Goal: Information Seeking & Learning: Learn about a topic

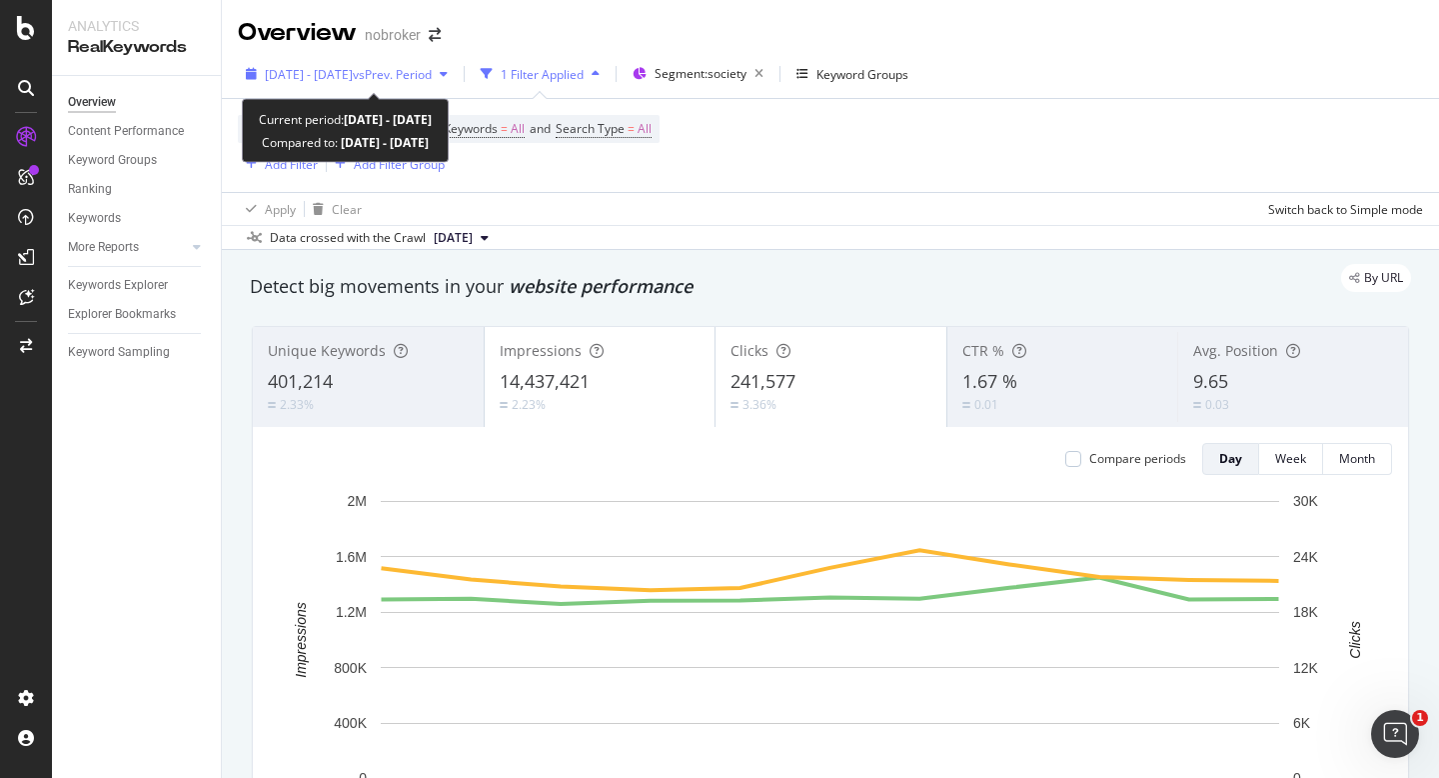
click at [326, 75] on span "[DATE] - [DATE]" at bounding box center [309, 74] width 88 height 17
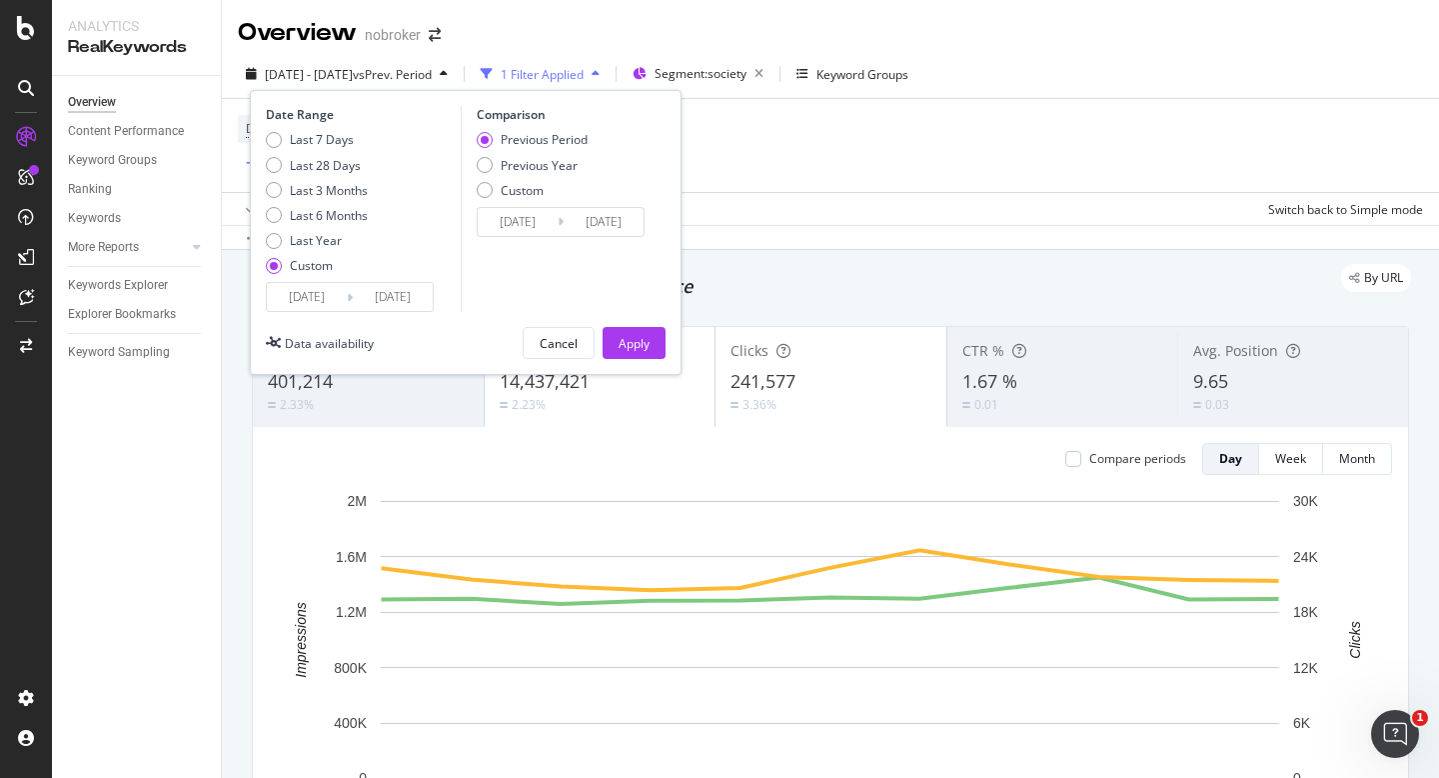
click at [304, 299] on input "[DATE]" at bounding box center [307, 297] width 80 height 28
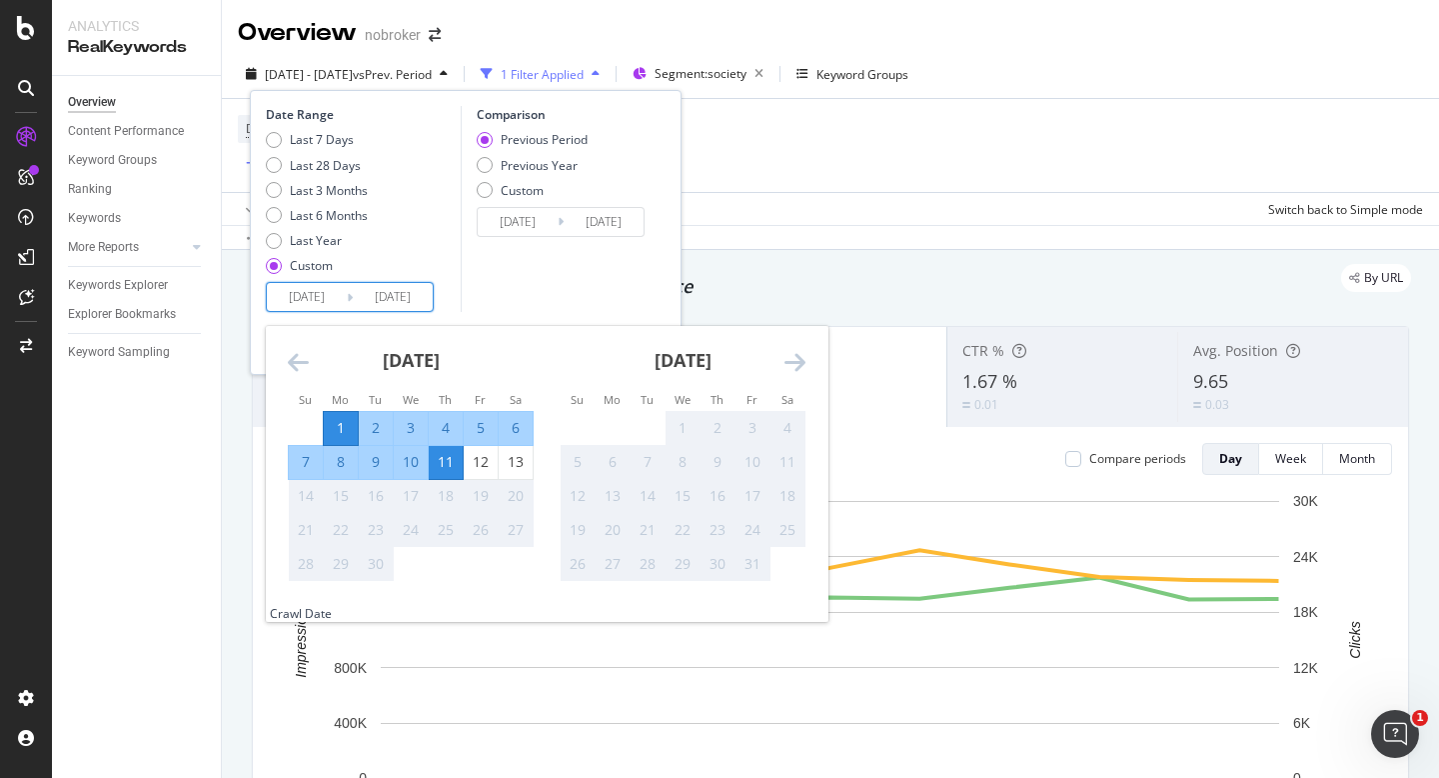
click at [292, 361] on icon "Move backward to switch to the previous month." at bounding box center [298, 362] width 21 height 24
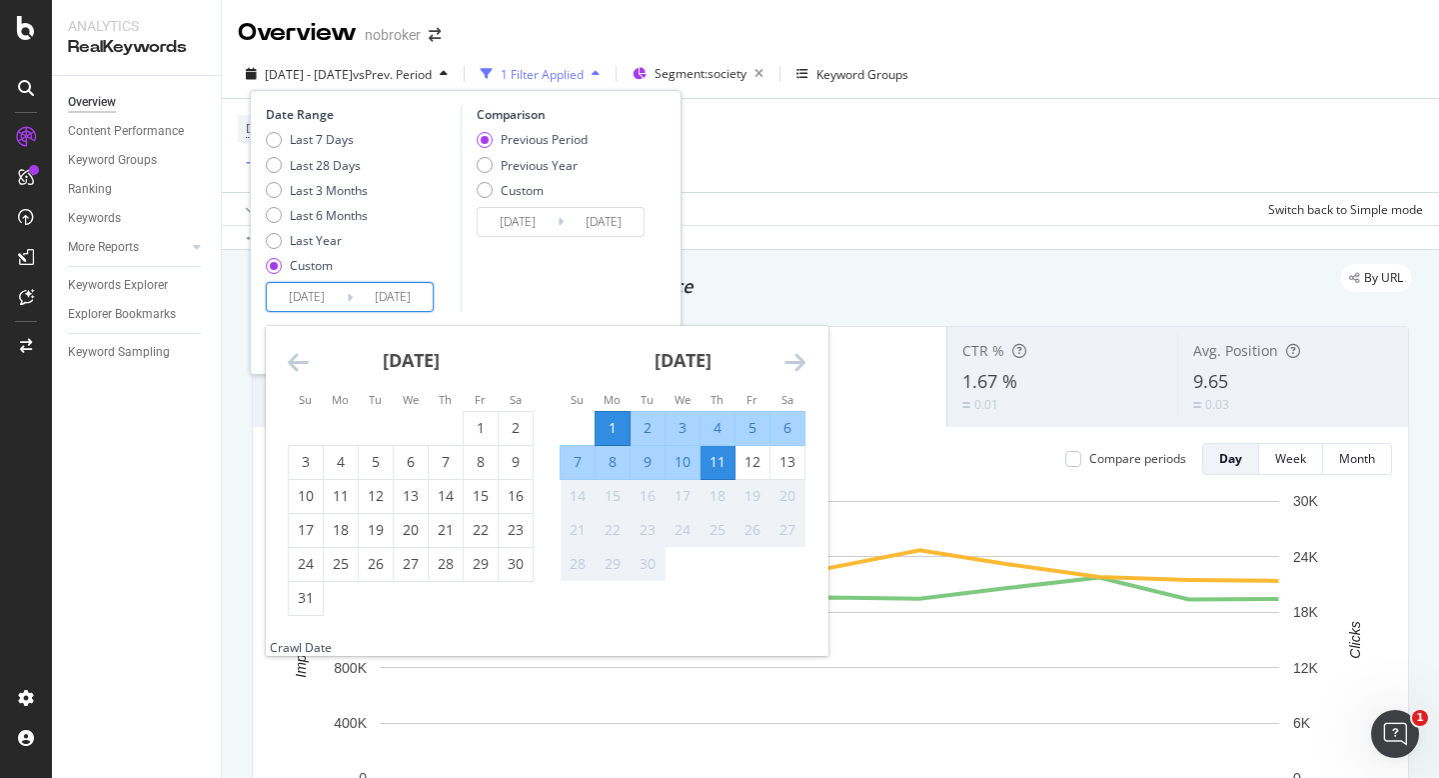
click at [292, 361] on icon "Move backward to switch to the previous month." at bounding box center [298, 362] width 21 height 24
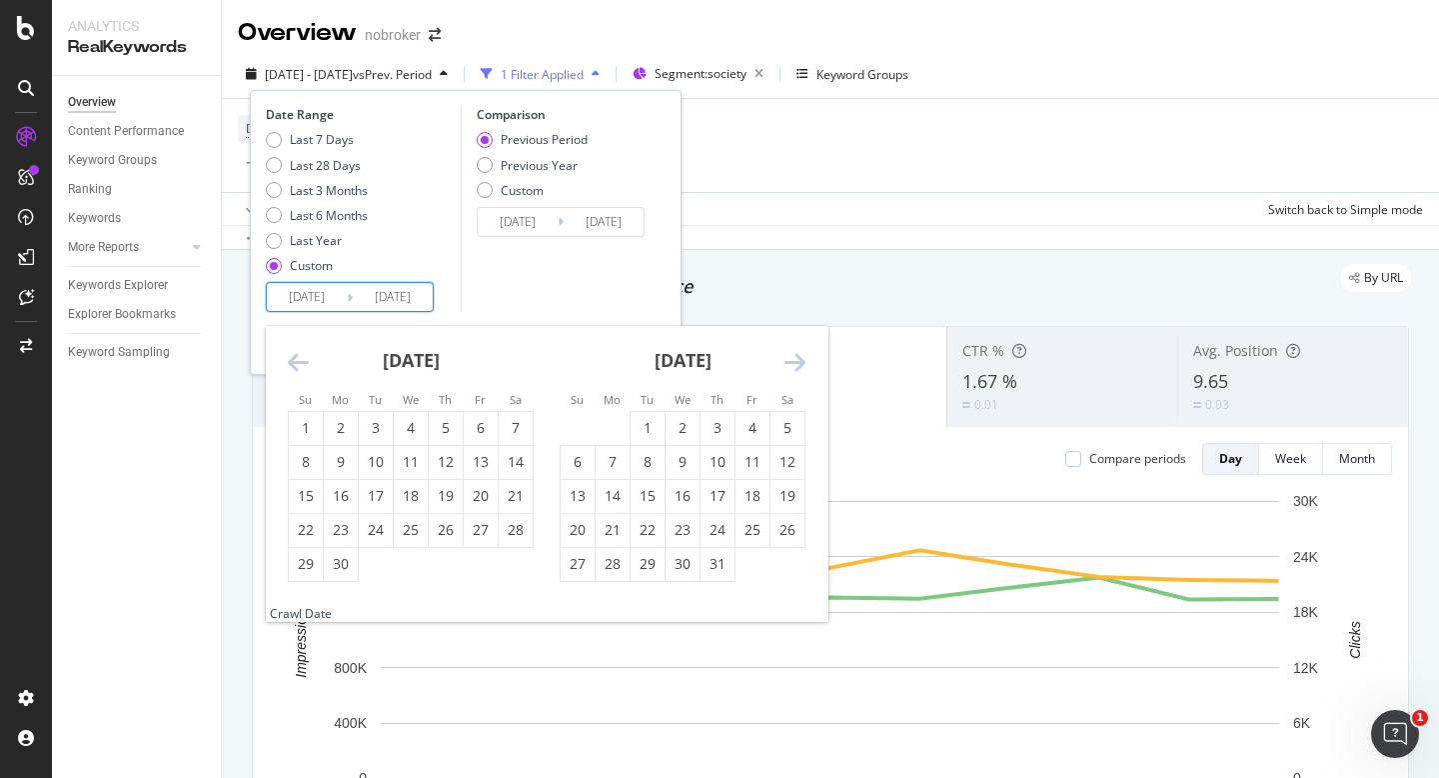
click at [292, 361] on icon "Move backward to switch to the previous month." at bounding box center [298, 362] width 21 height 24
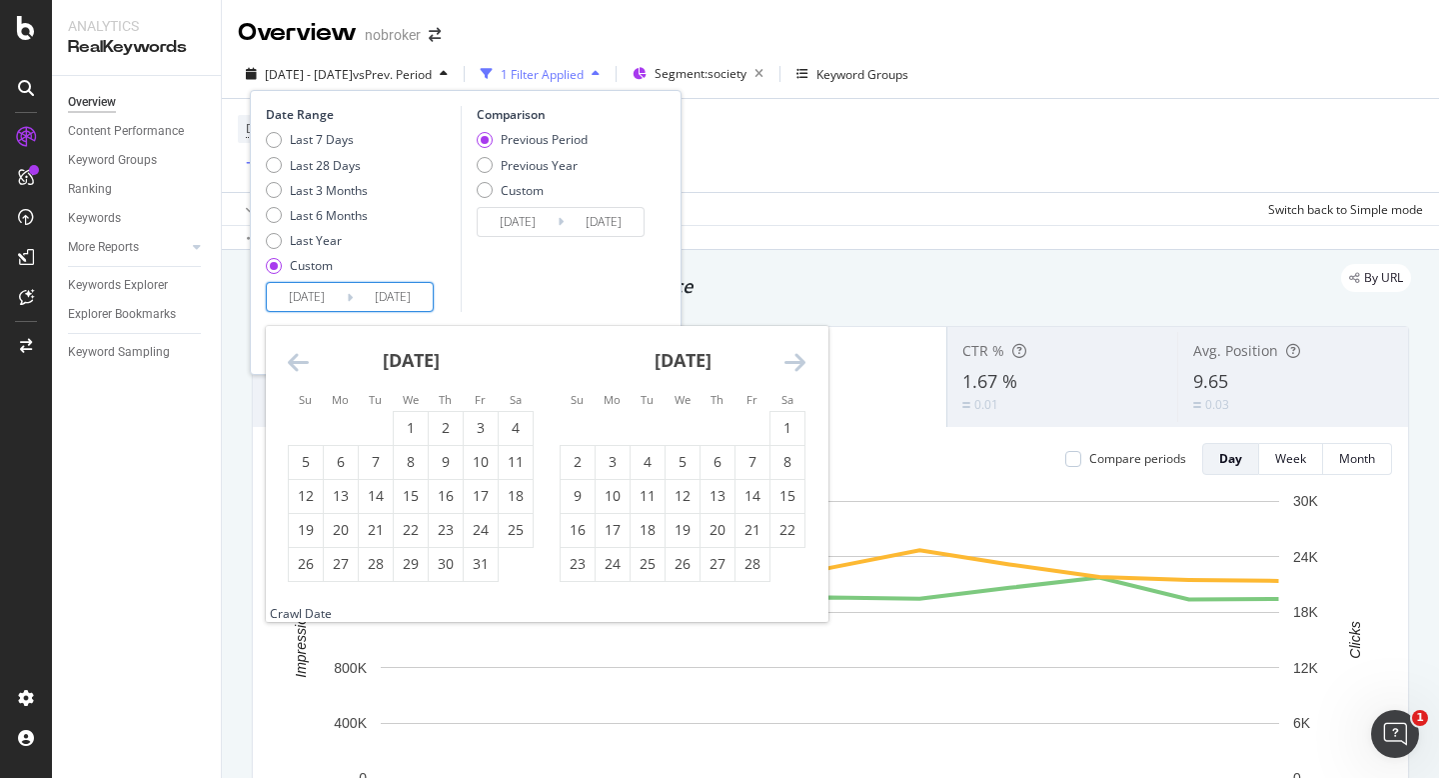
click at [292, 361] on icon "Move backward to switch to the previous month." at bounding box center [298, 362] width 21 height 24
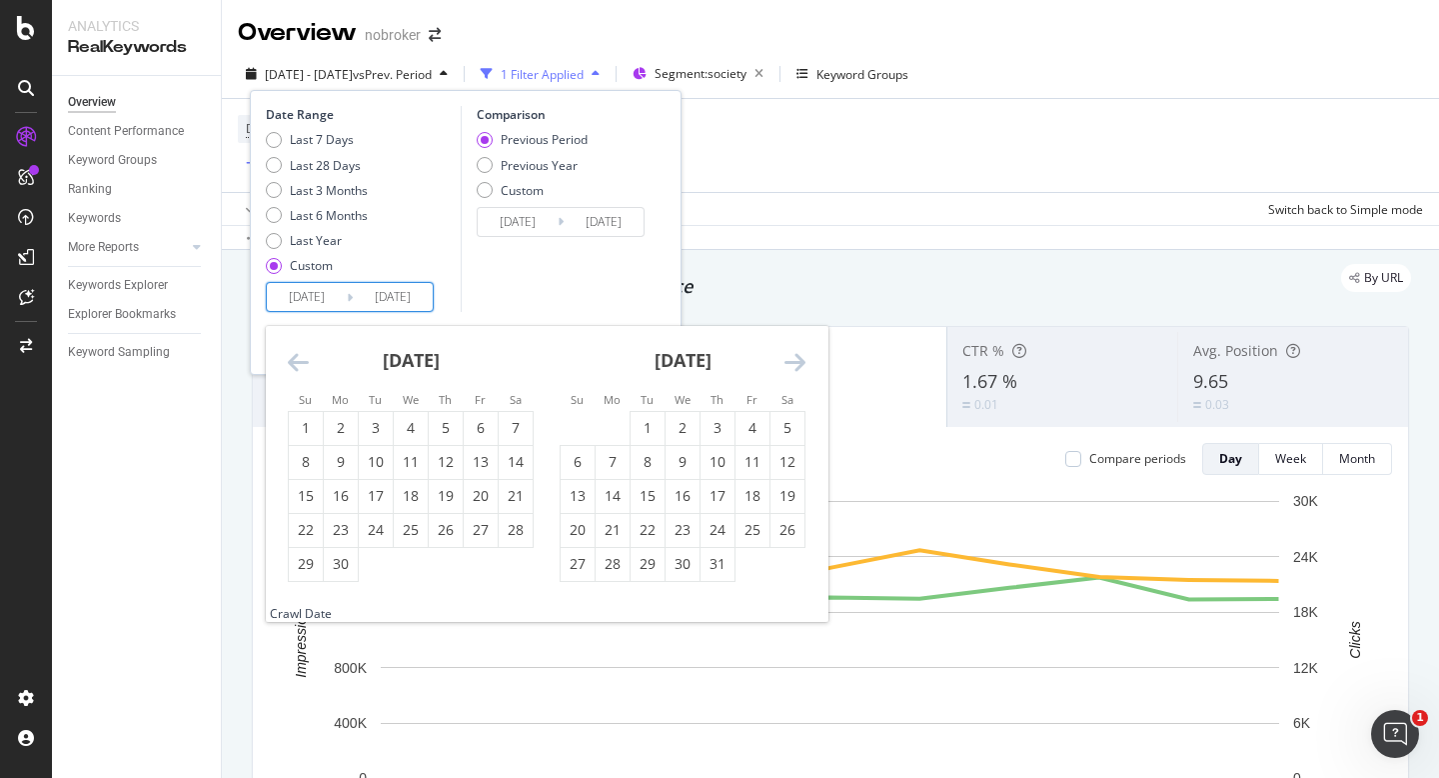
click at [292, 361] on icon "Move backward to switch to the previous month." at bounding box center [298, 362] width 21 height 24
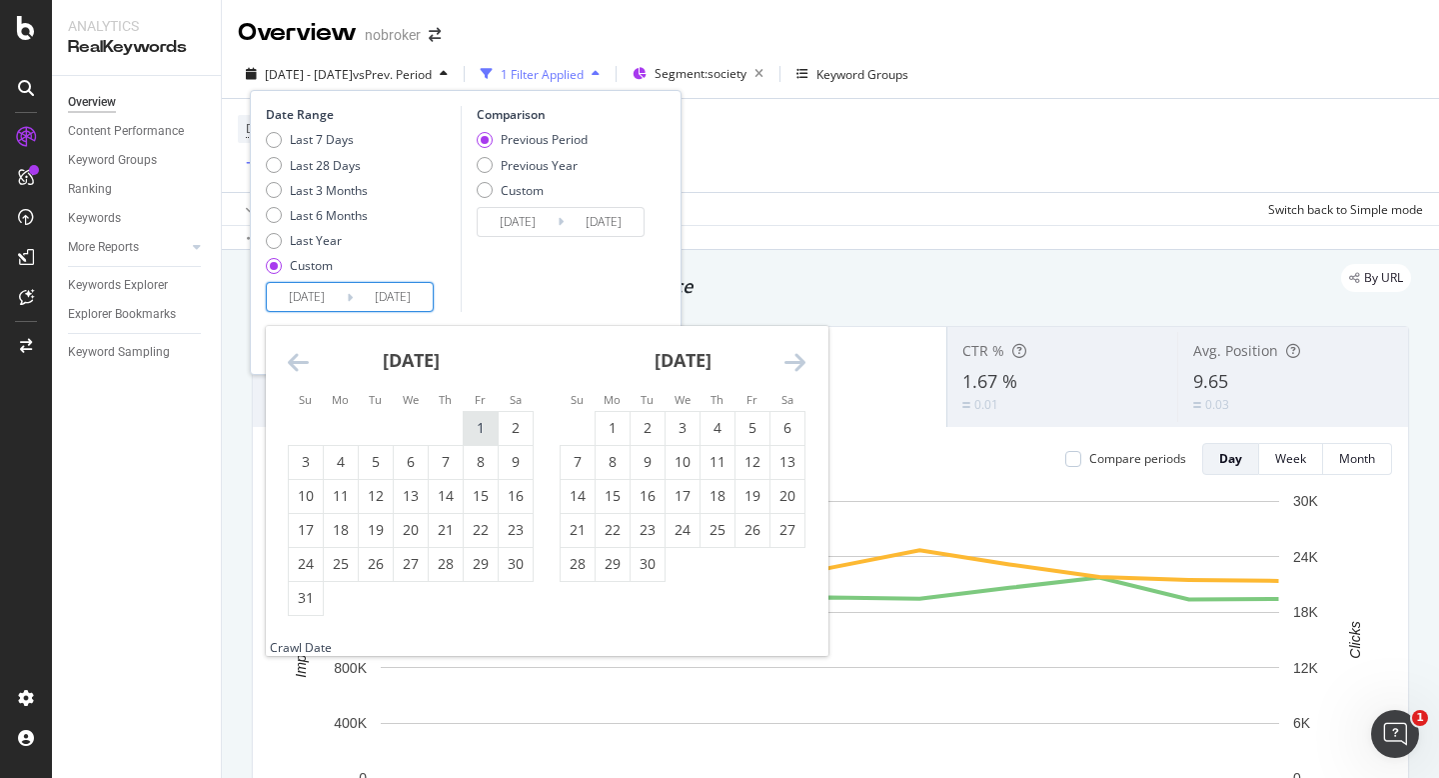
click at [477, 429] on div "1" at bounding box center [481, 428] width 34 height 20
type input "[DATE]"
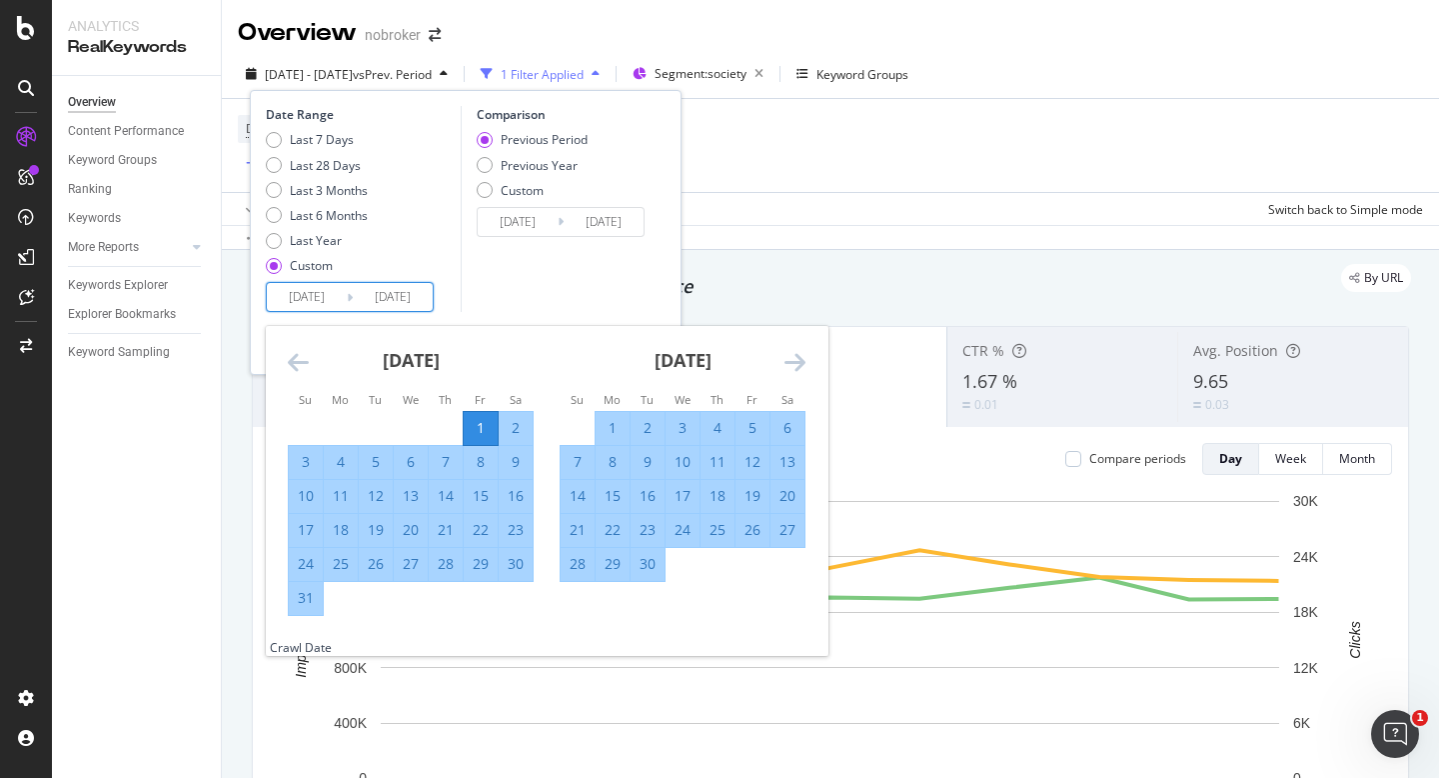
click at [792, 367] on icon "Move forward to switch to the next month." at bounding box center [795, 362] width 21 height 24
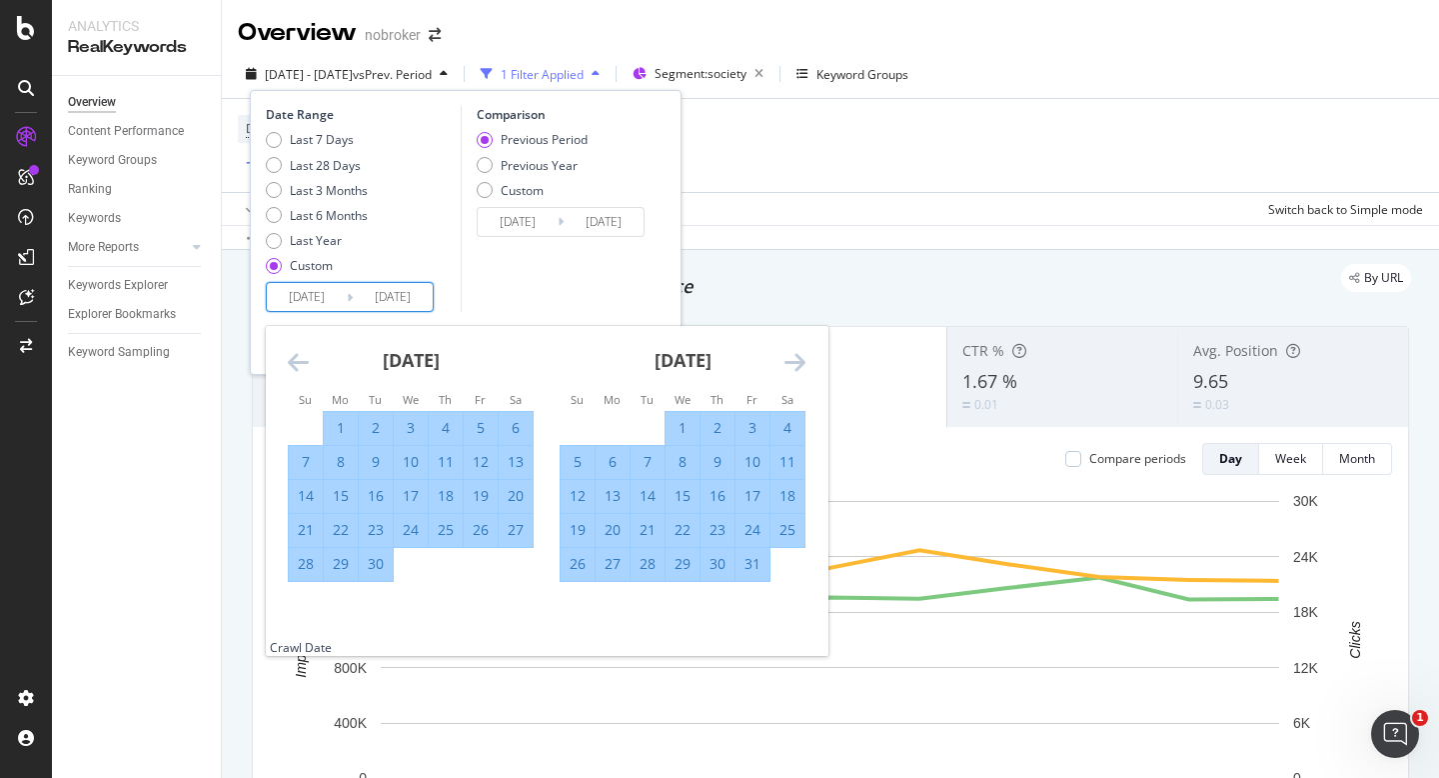
click at [792, 367] on icon "Move forward to switch to the next month." at bounding box center [795, 362] width 21 height 24
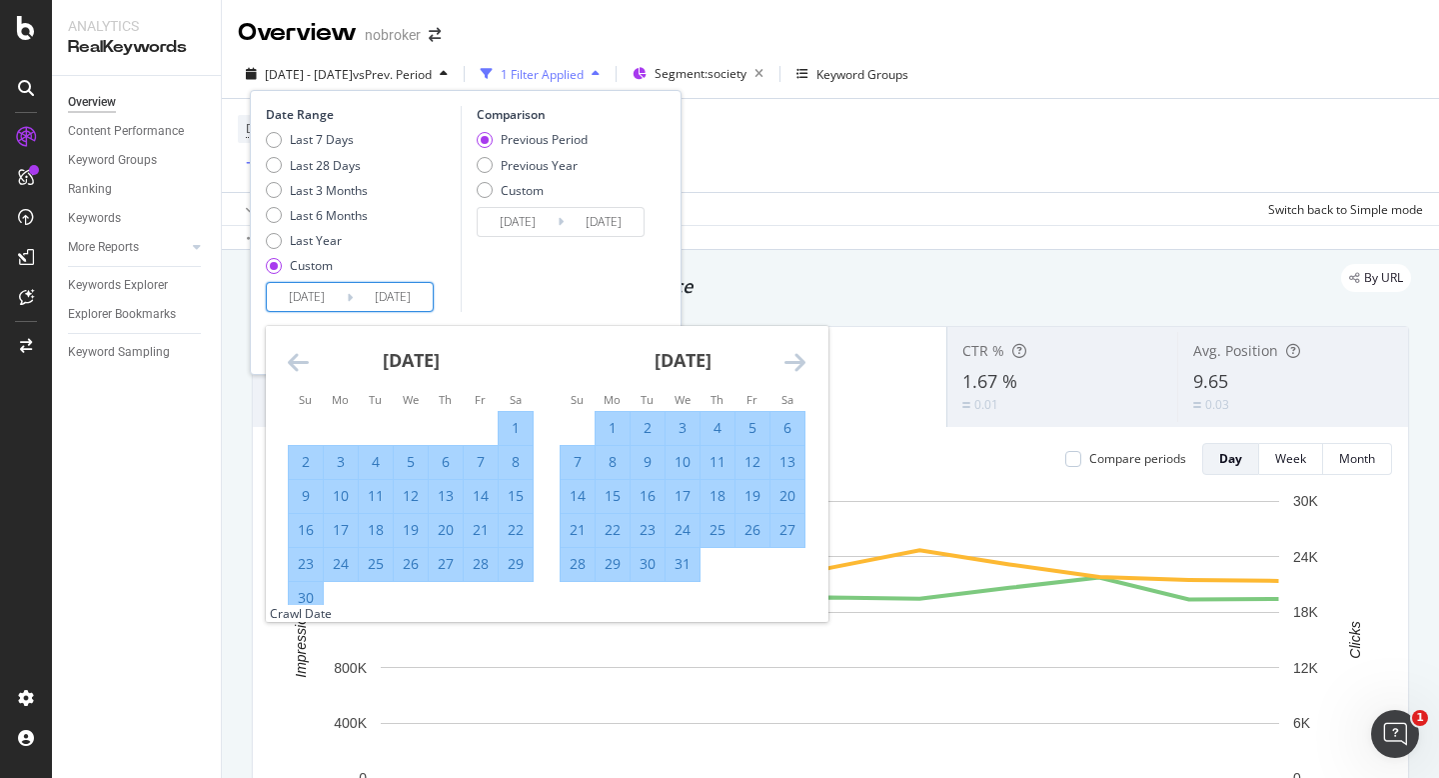
click at [792, 367] on icon "Move forward to switch to the next month." at bounding box center [795, 362] width 21 height 24
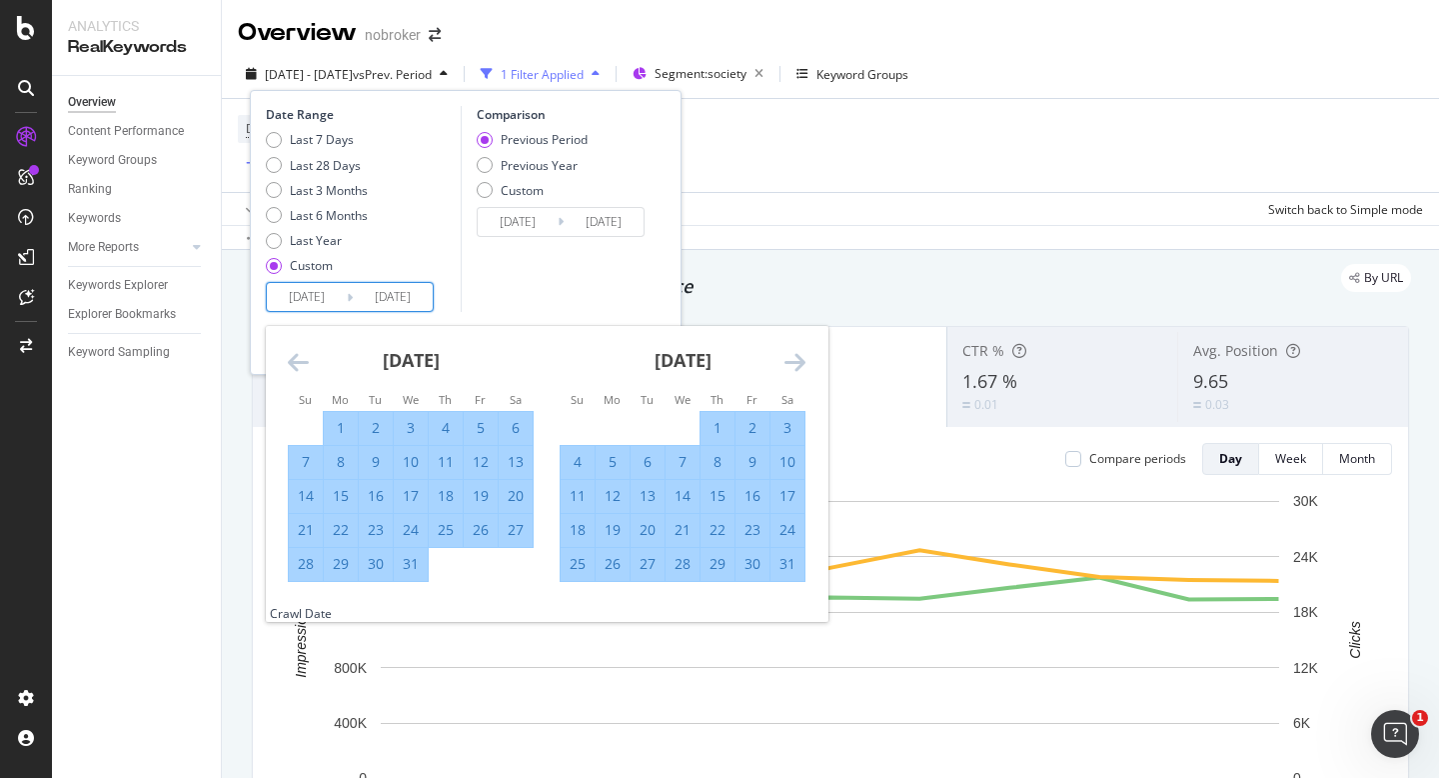
click at [792, 367] on icon "Move forward to switch to the next month." at bounding box center [795, 362] width 21 height 24
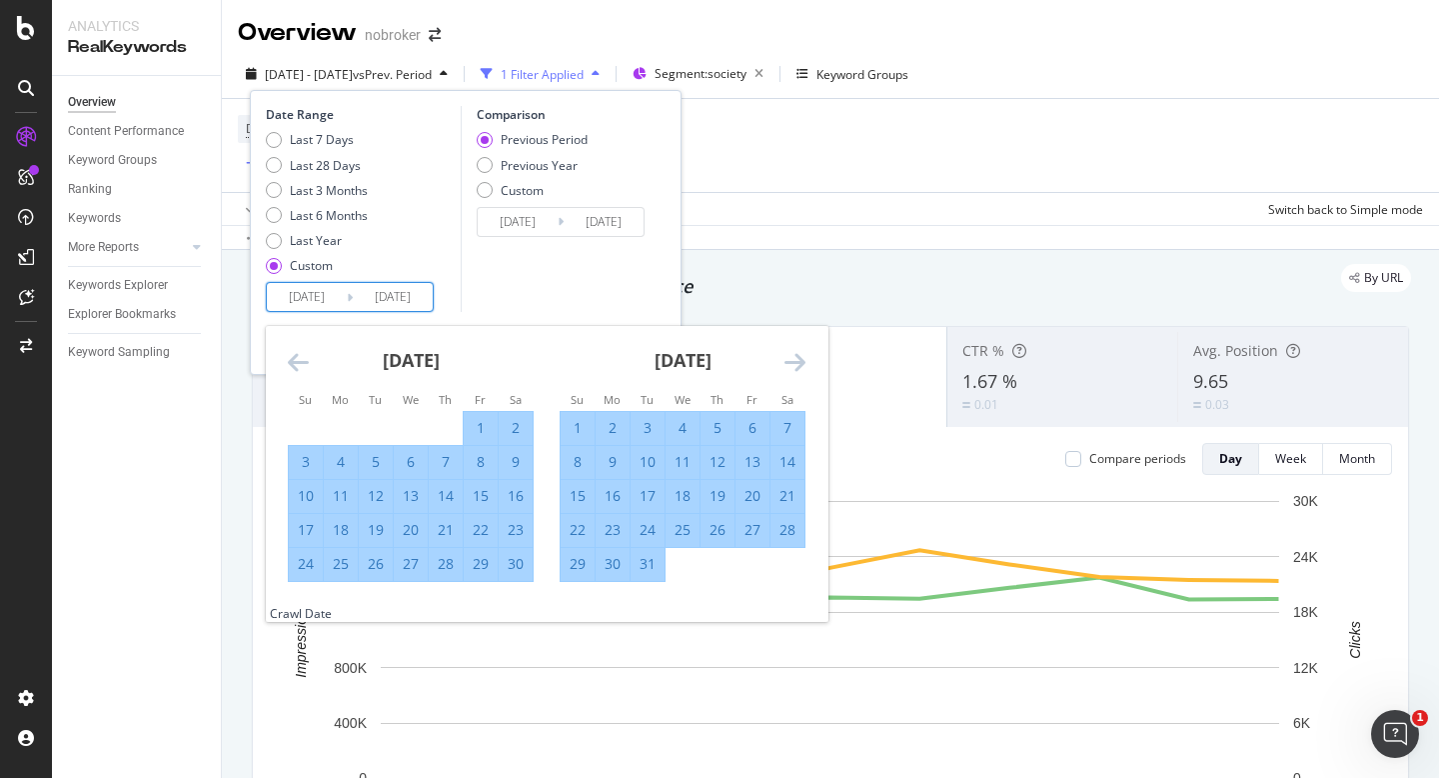
click at [792, 367] on icon "Move forward to switch to the next month." at bounding box center [795, 362] width 21 height 24
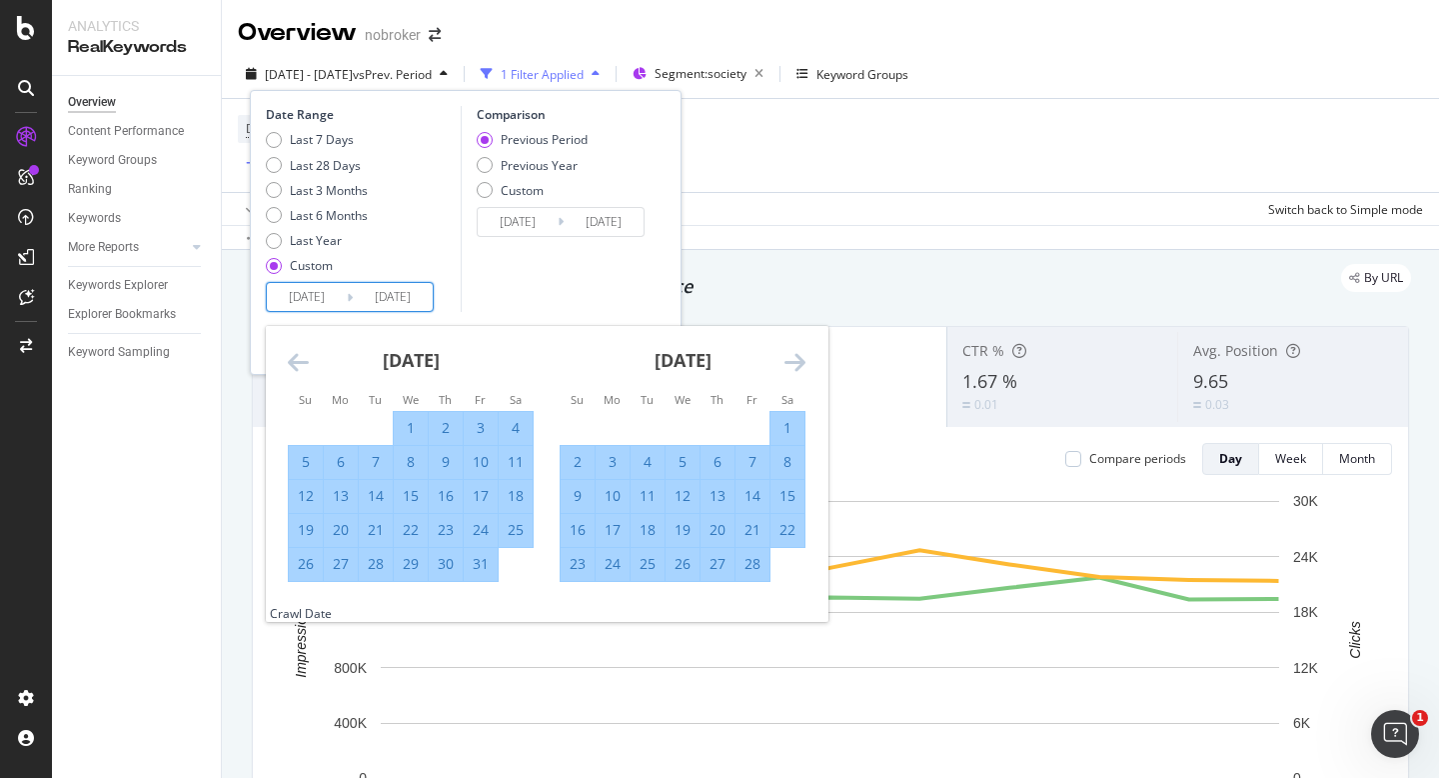
click at [792, 367] on icon "Move forward to switch to the next month." at bounding box center [795, 362] width 21 height 24
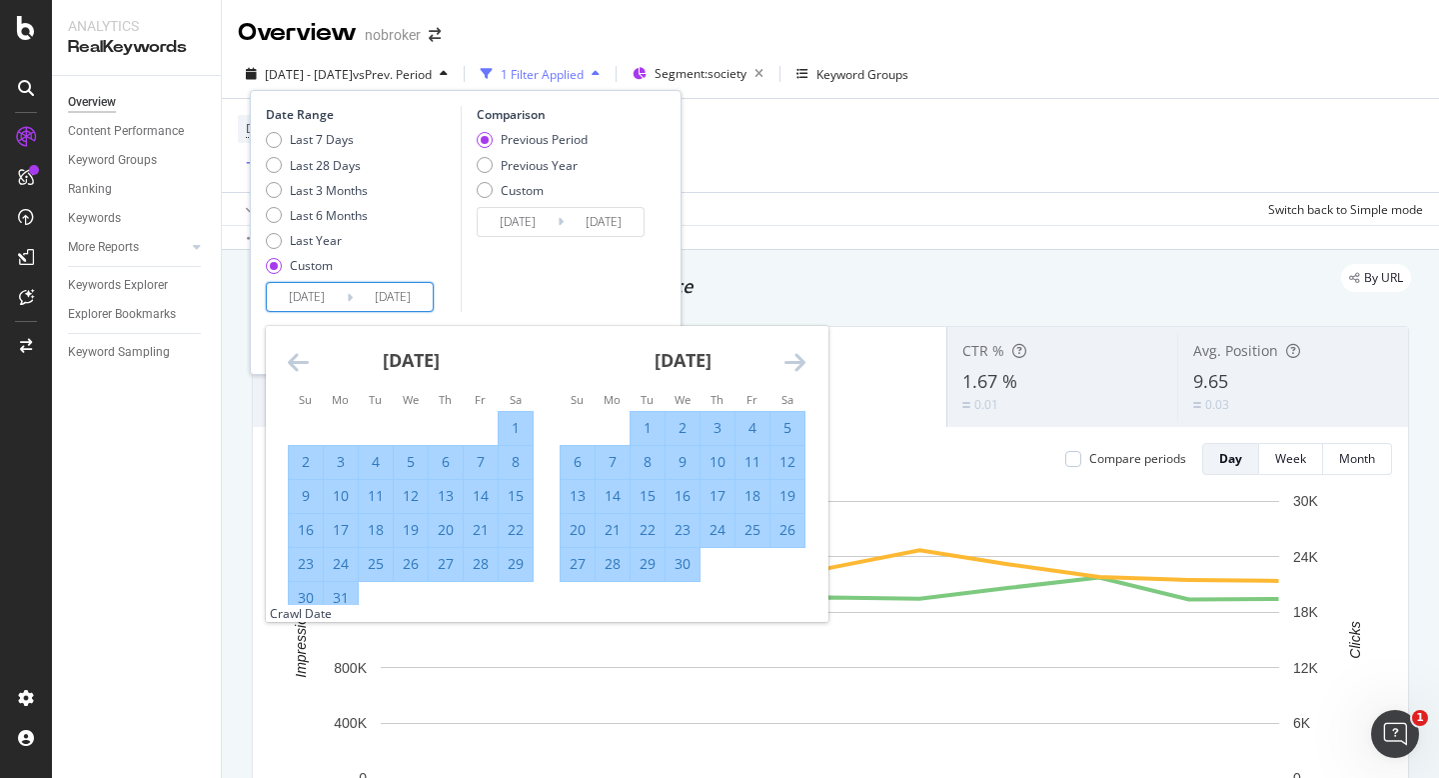
click at [792, 367] on icon "Move forward to switch to the next month." at bounding box center [795, 362] width 21 height 24
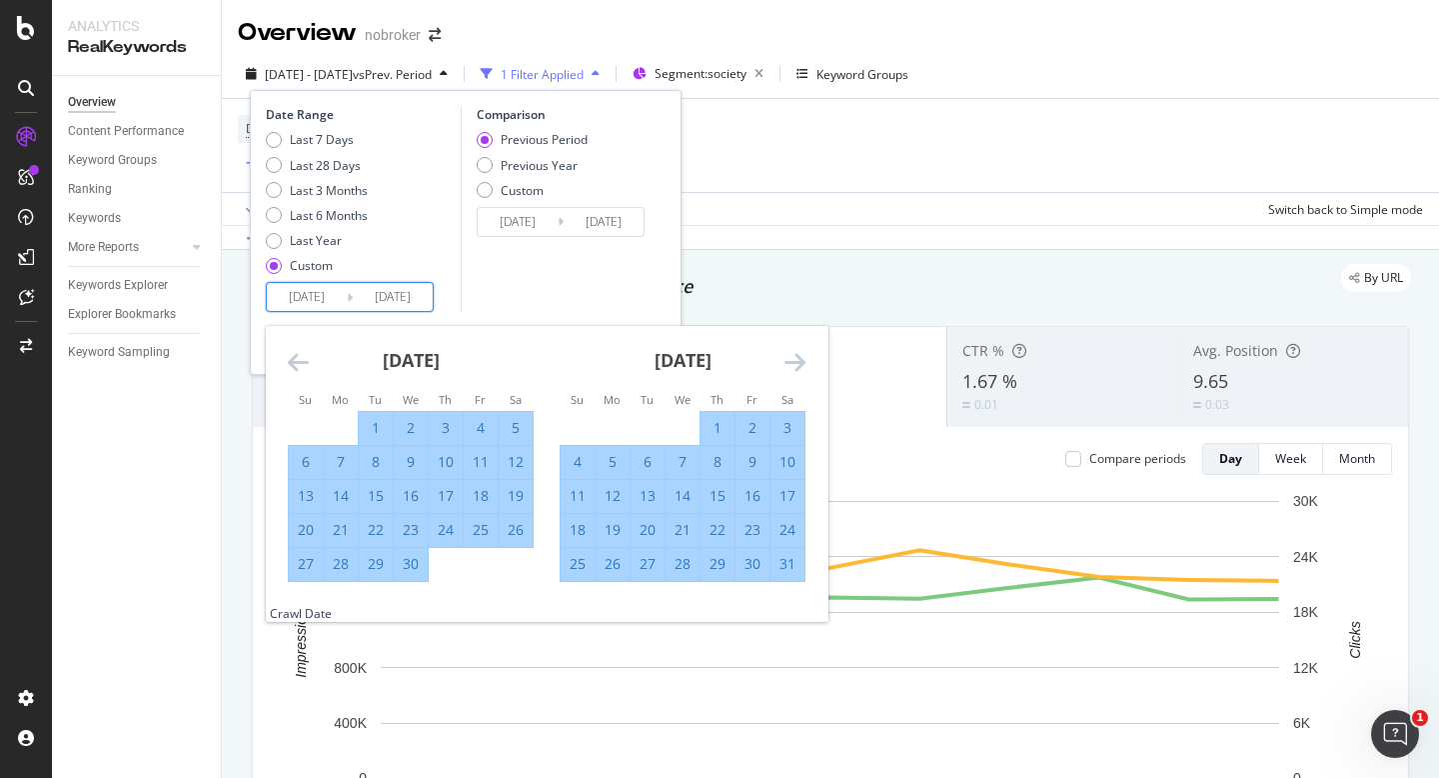
click at [796, 367] on icon "Move forward to switch to the next month." at bounding box center [795, 362] width 21 height 24
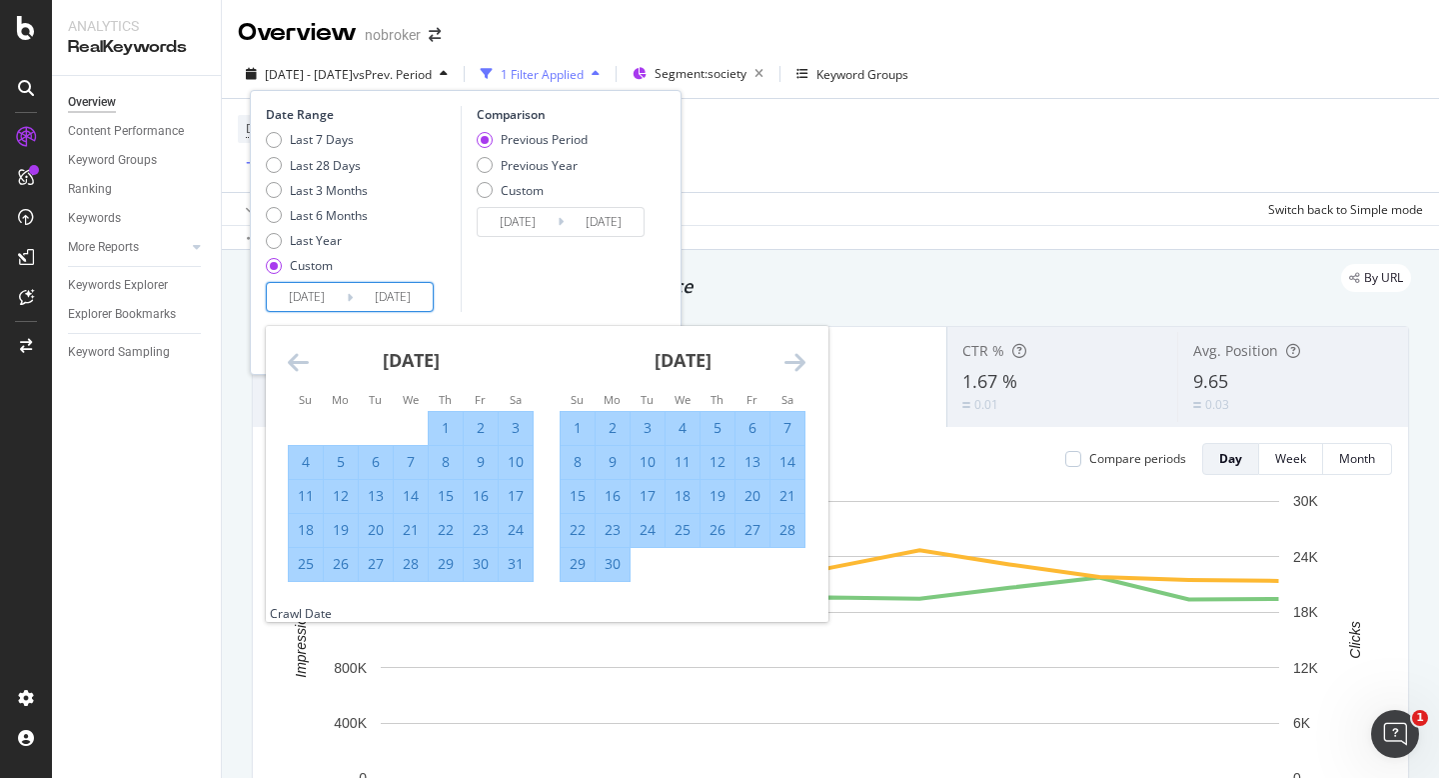
click at [796, 367] on icon "Move forward to switch to the next month." at bounding box center [795, 362] width 21 height 24
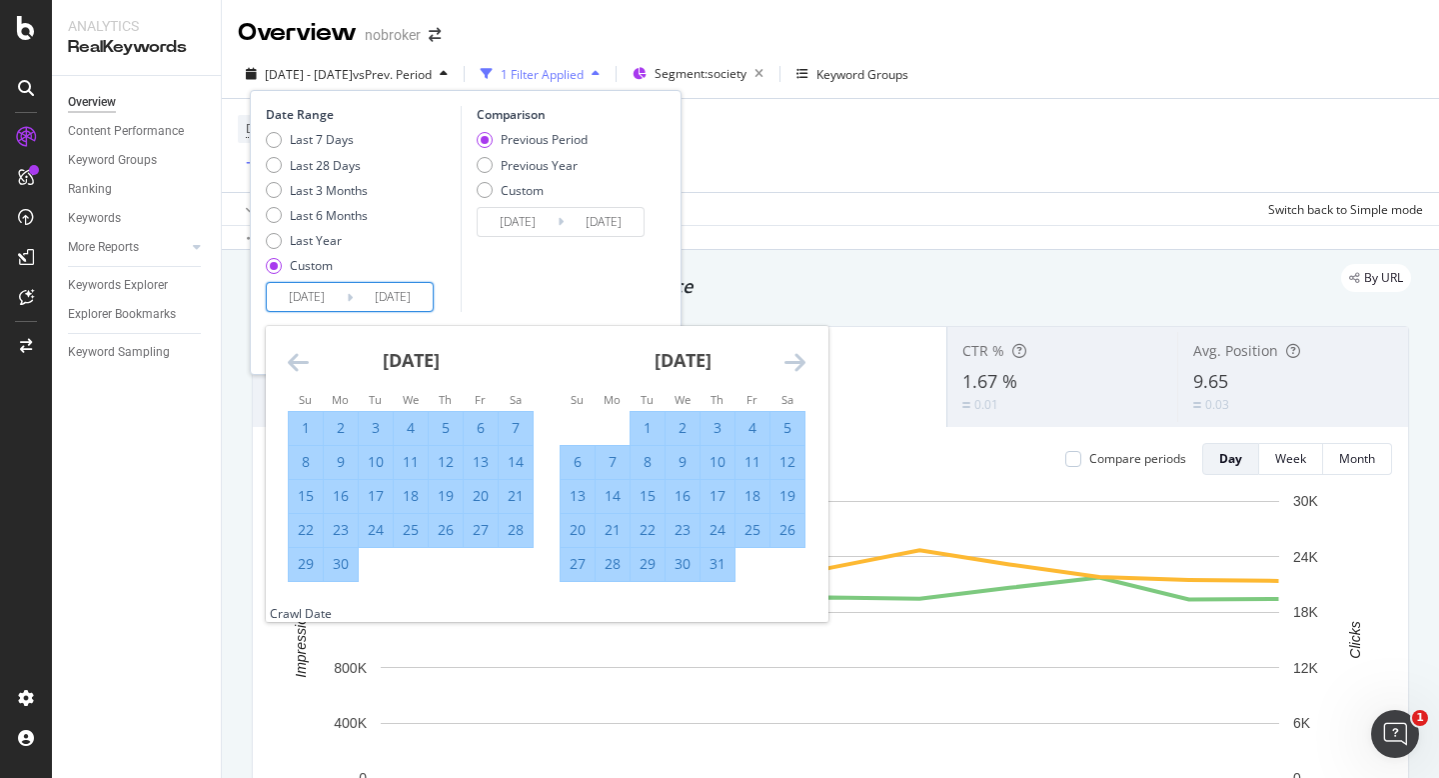
click at [796, 367] on icon "Move forward to switch to the next month." at bounding box center [795, 362] width 21 height 24
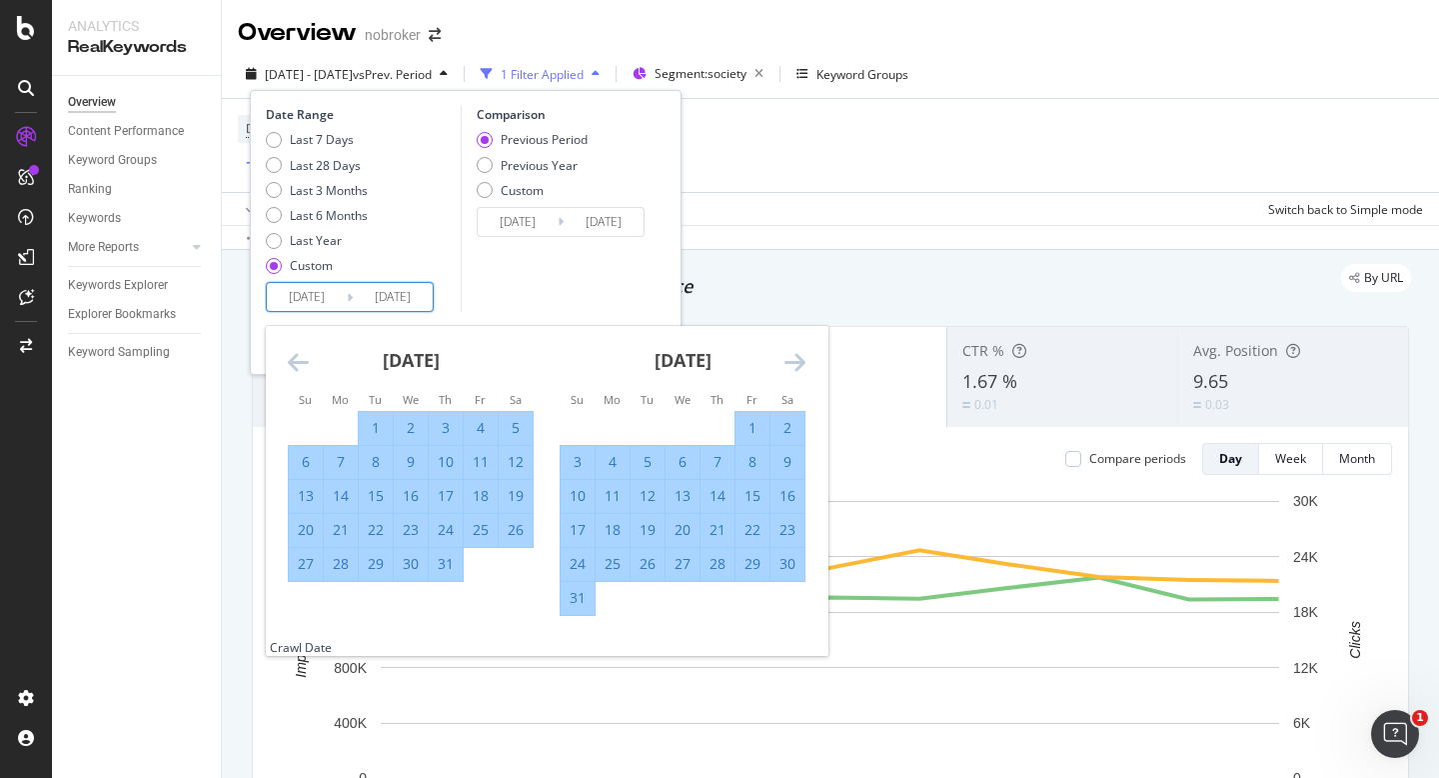
click at [796, 367] on icon "Move forward to switch to the next month." at bounding box center [795, 362] width 21 height 24
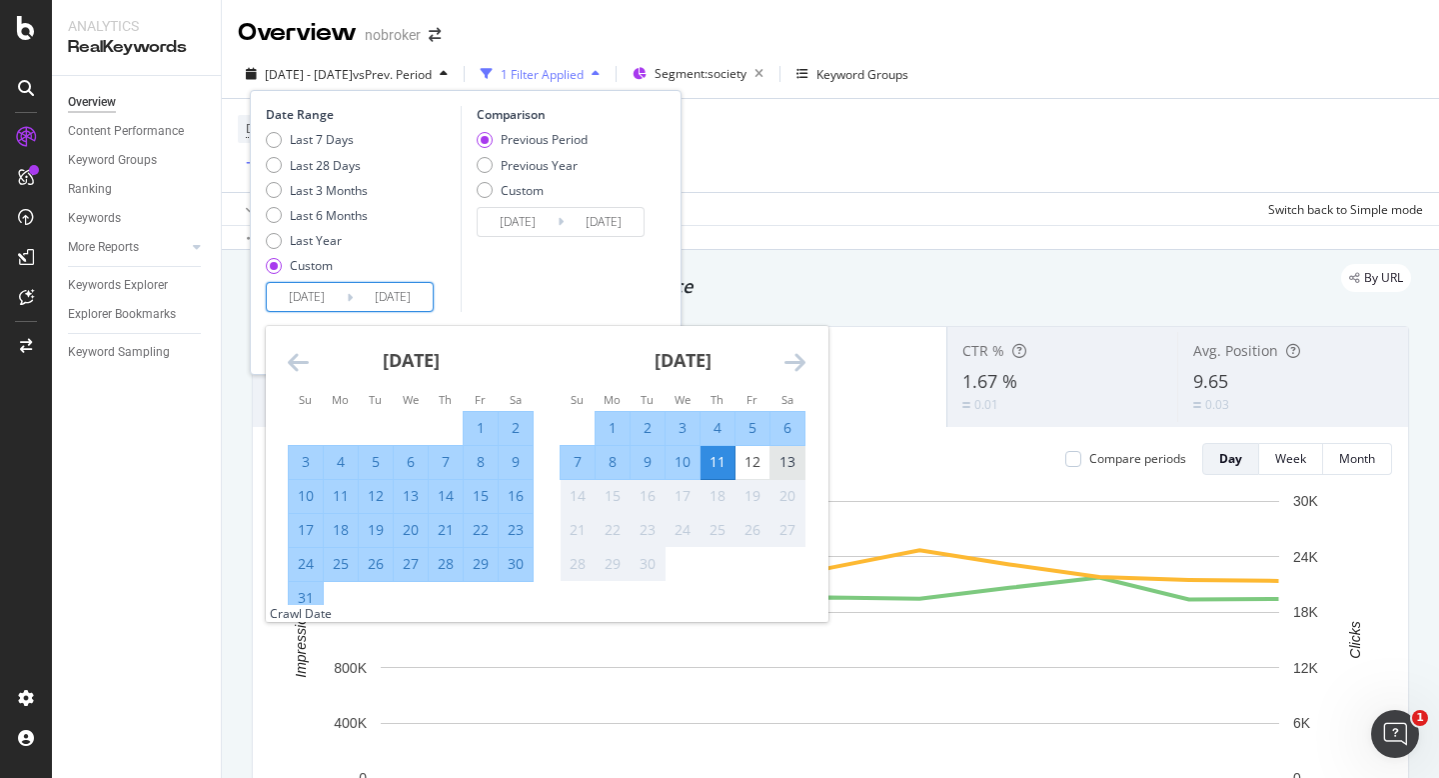
click at [794, 462] on div "13" at bounding box center [788, 462] width 34 height 20
type input "[DATE]"
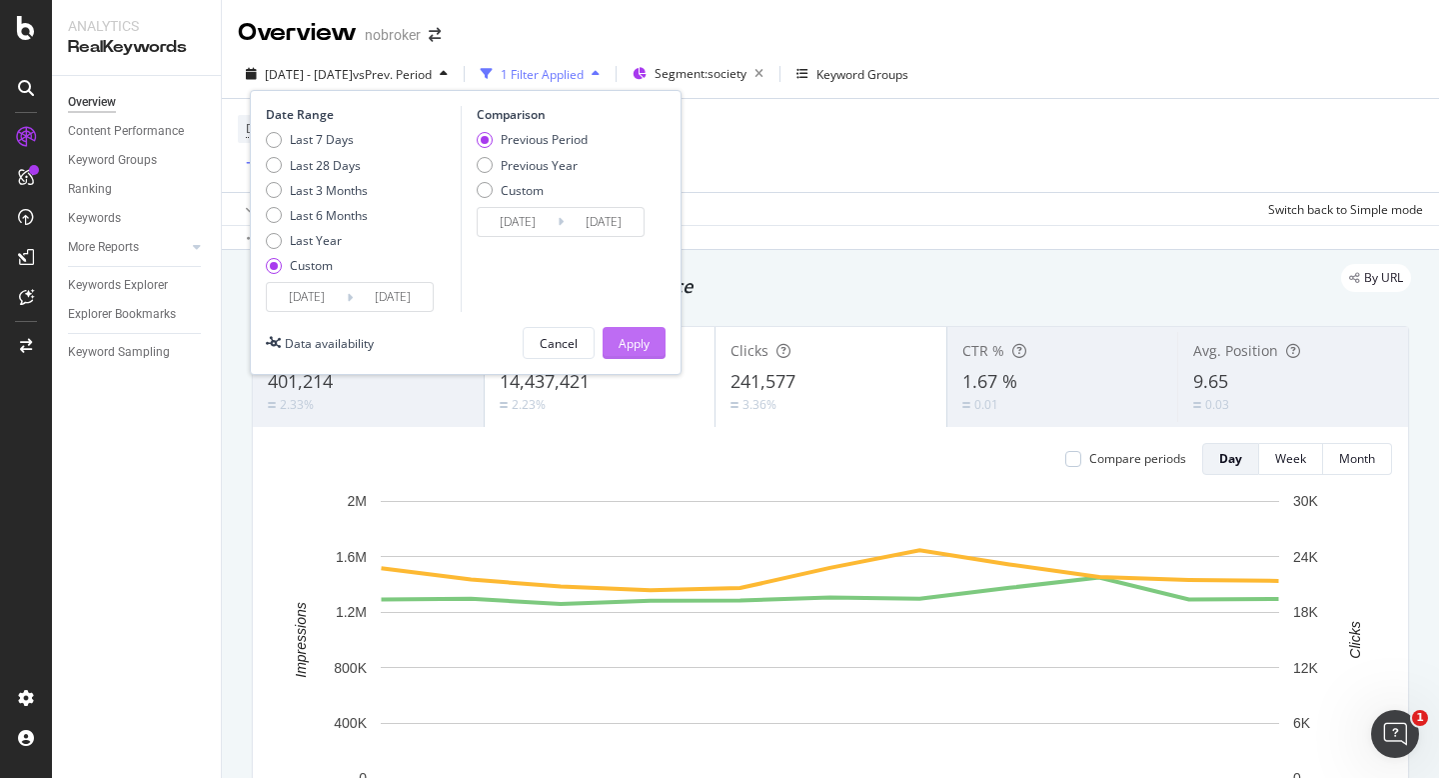
click at [639, 342] on div "Apply" at bounding box center [634, 343] width 31 height 17
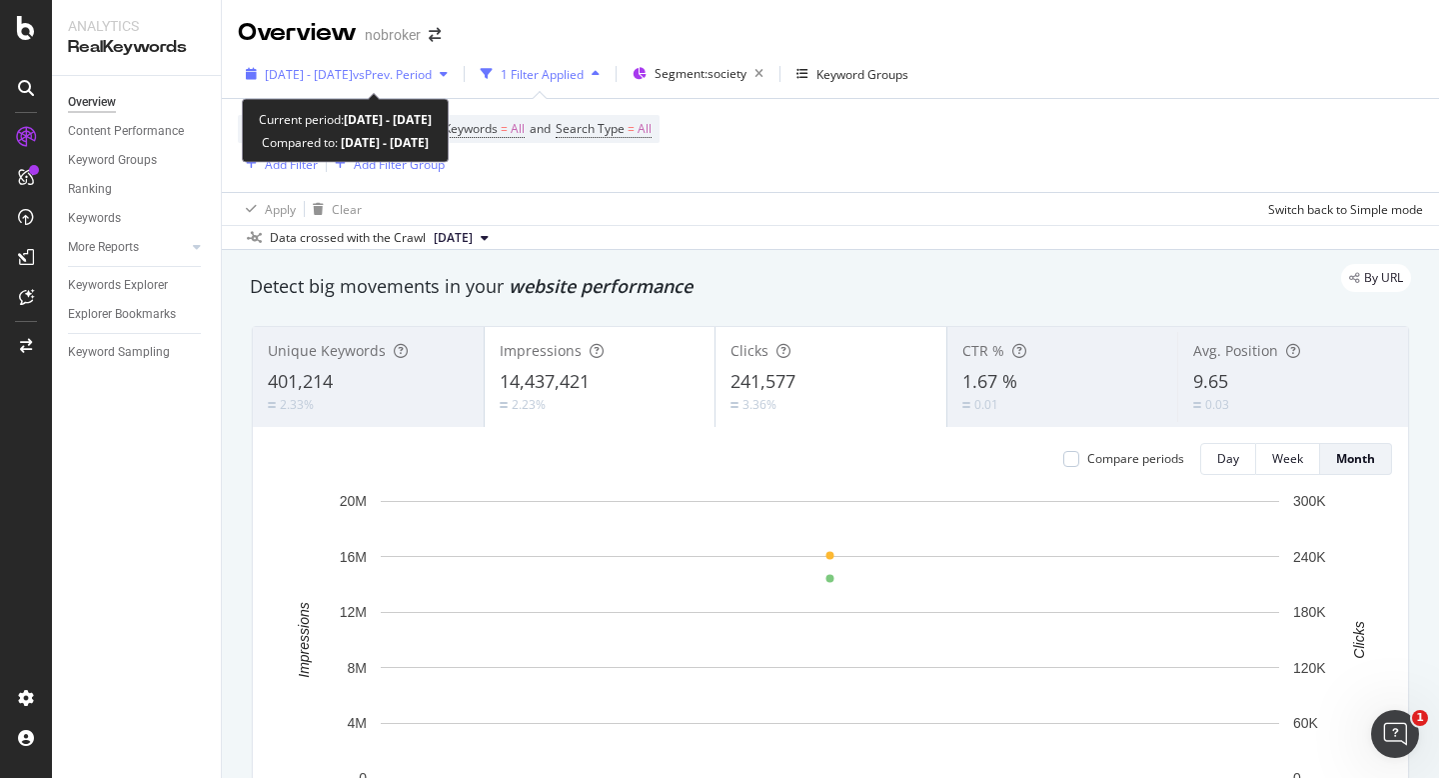
click at [276, 69] on span "[DATE] - [DATE]" at bounding box center [309, 74] width 88 height 17
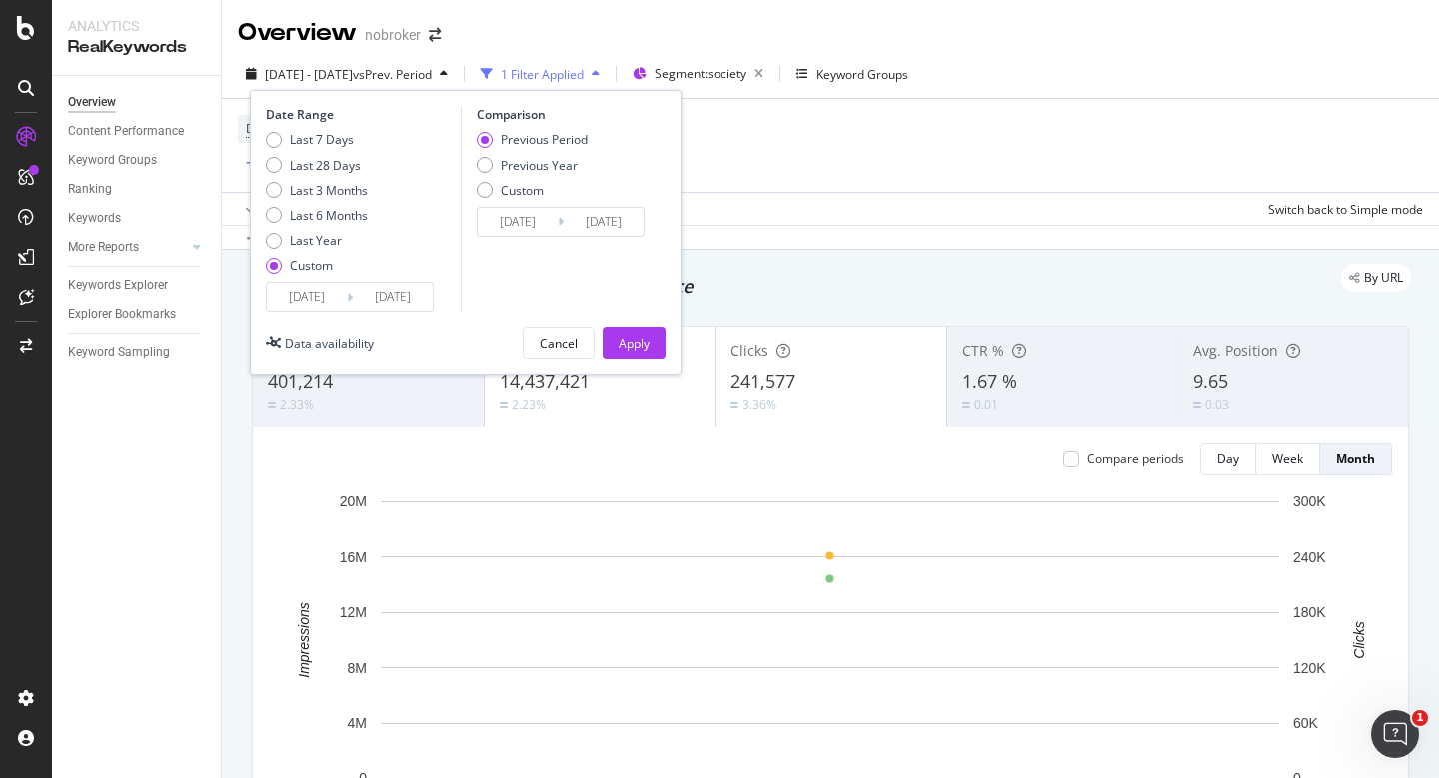
click at [308, 300] on input "[DATE]" at bounding box center [307, 297] width 80 height 28
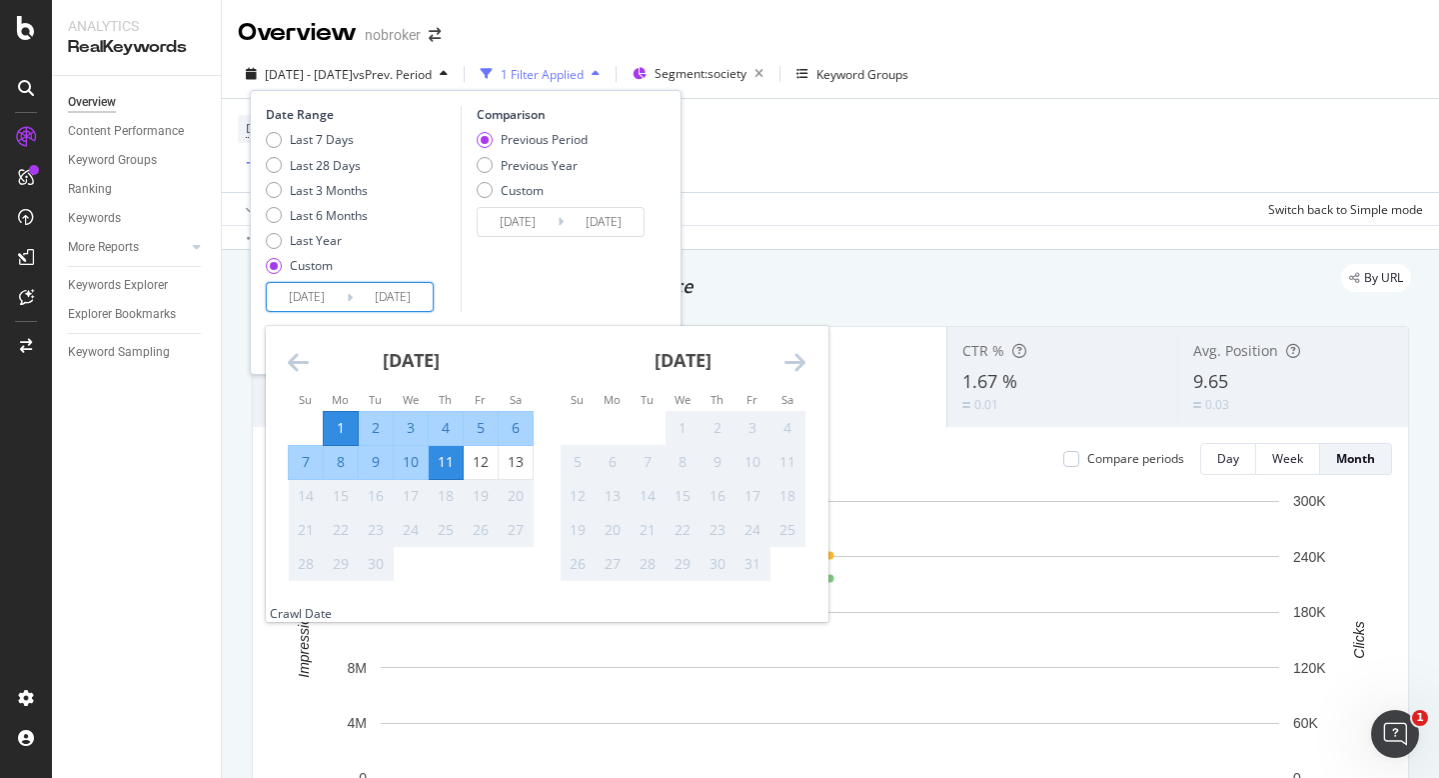
click at [287, 361] on div "[DATE] 1 2 3 4 5 6 7 8 9 10 11 12 13 14 15 16 17 18 19 20 21 22 23 24 25 26 27 …" at bounding box center [411, 454] width 272 height 256
click at [288, 361] on icon "Move backward to switch to the previous month." at bounding box center [298, 362] width 21 height 24
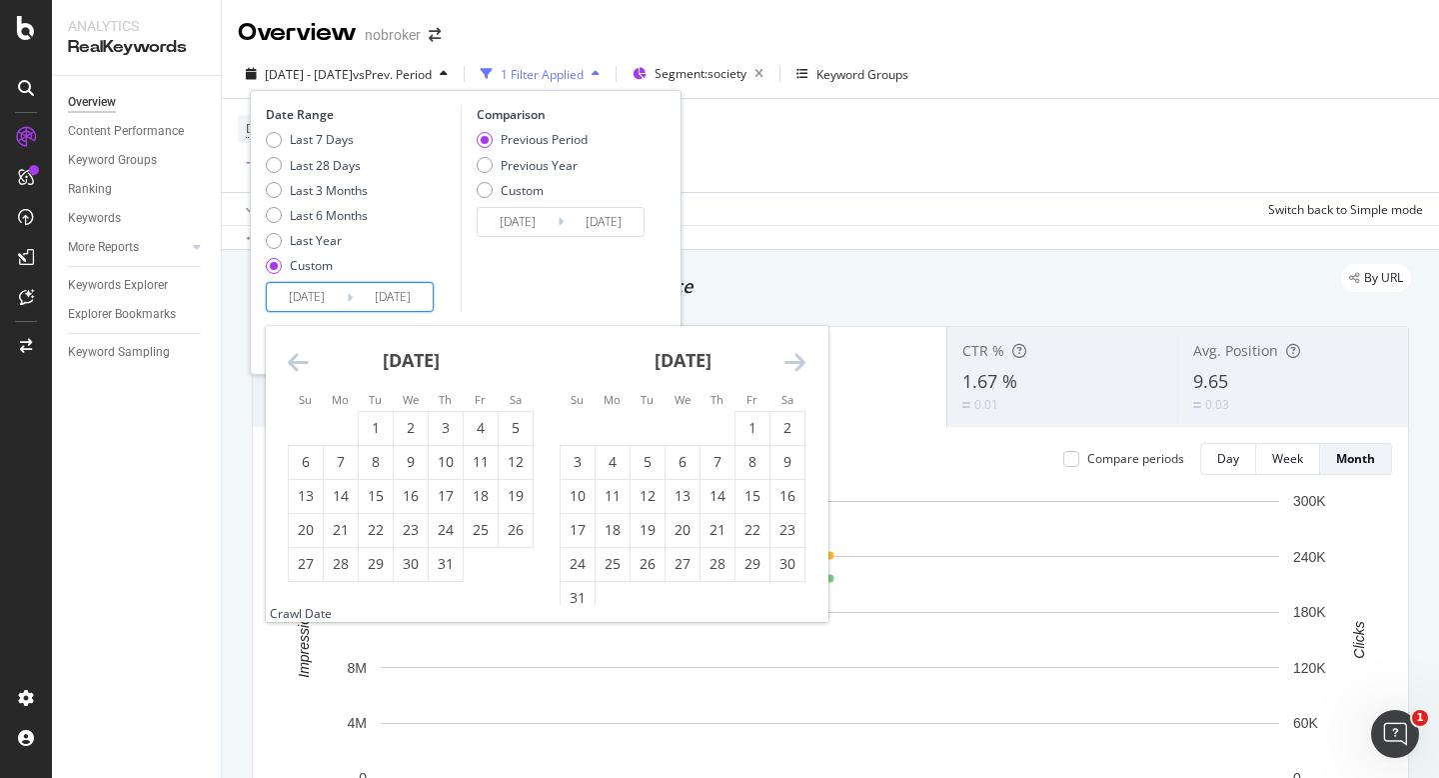
click at [298, 361] on icon "Move backward to switch to the previous month." at bounding box center [298, 362] width 21 height 24
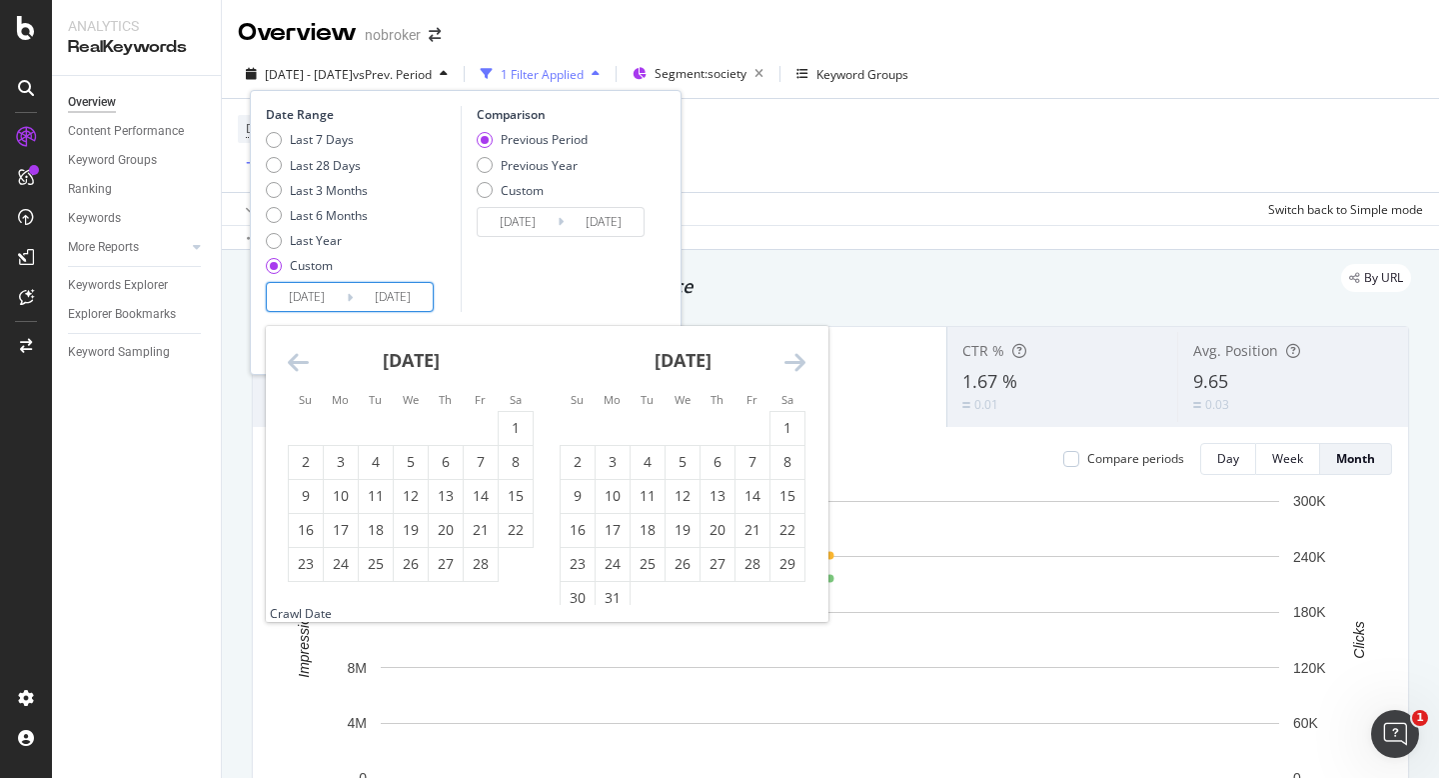
click at [298, 361] on icon "Move backward to switch to the previous month." at bounding box center [298, 362] width 21 height 24
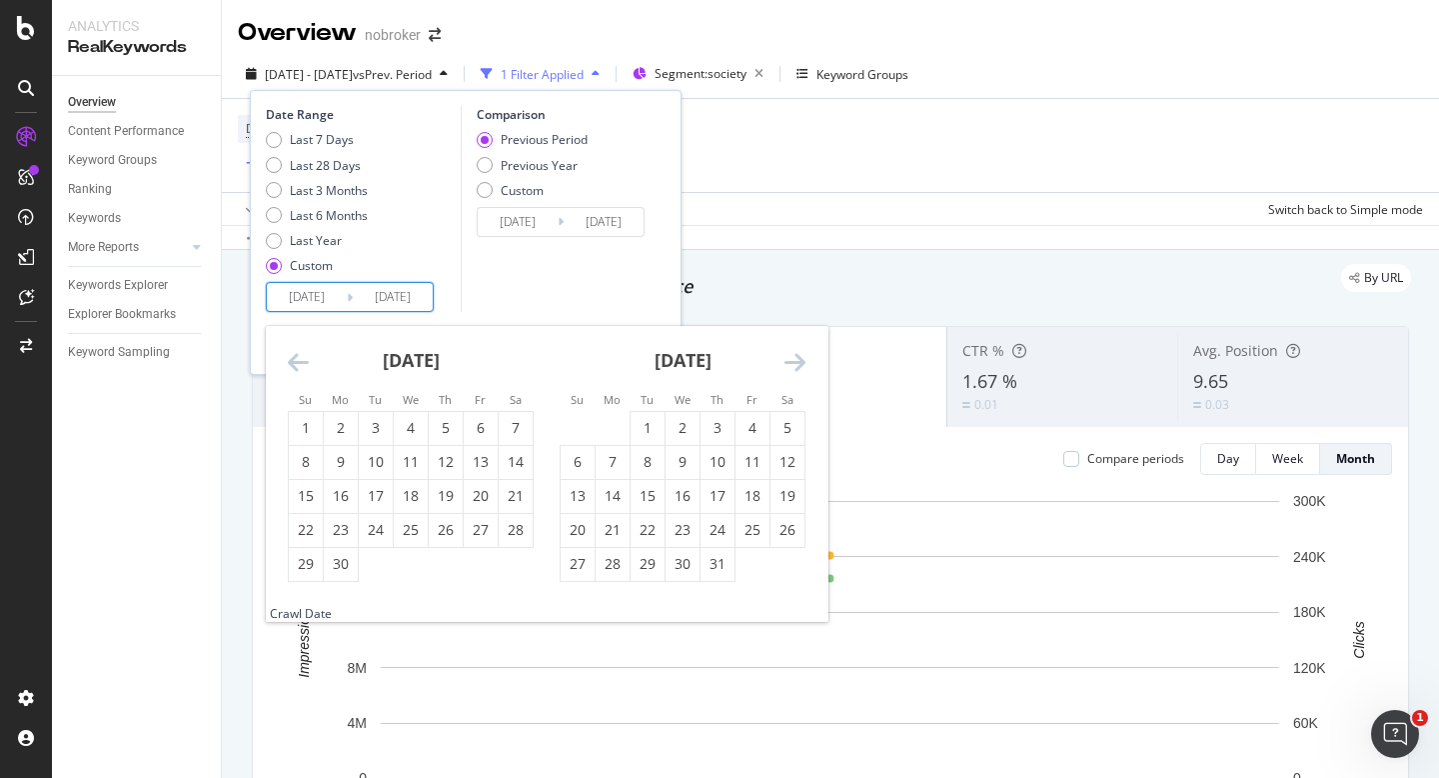
click at [298, 361] on icon "Move backward to switch to the previous month." at bounding box center [298, 362] width 21 height 24
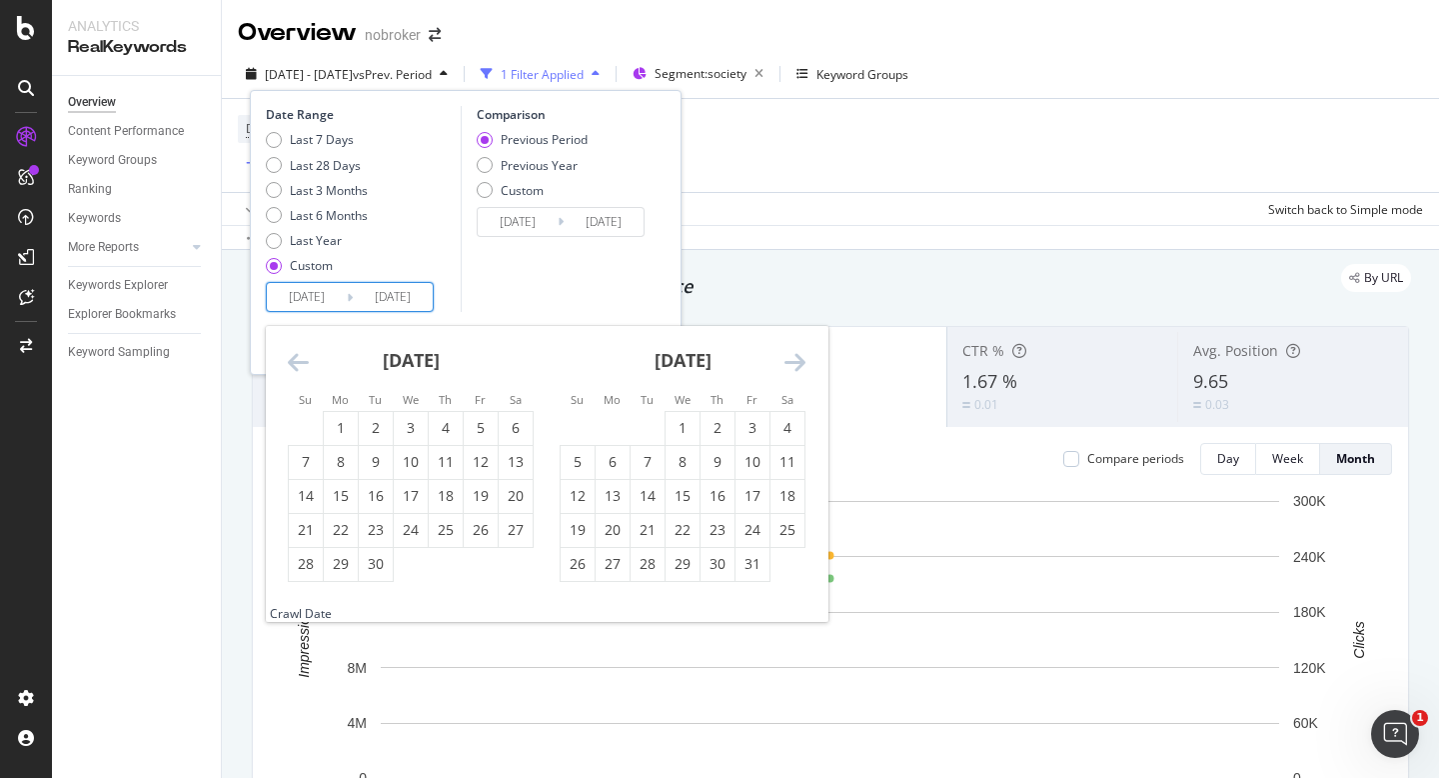
click at [298, 361] on icon "Move backward to switch to the previous month." at bounding box center [298, 362] width 21 height 24
click at [484, 425] on div "1" at bounding box center [481, 428] width 34 height 20
type input "[DATE]"
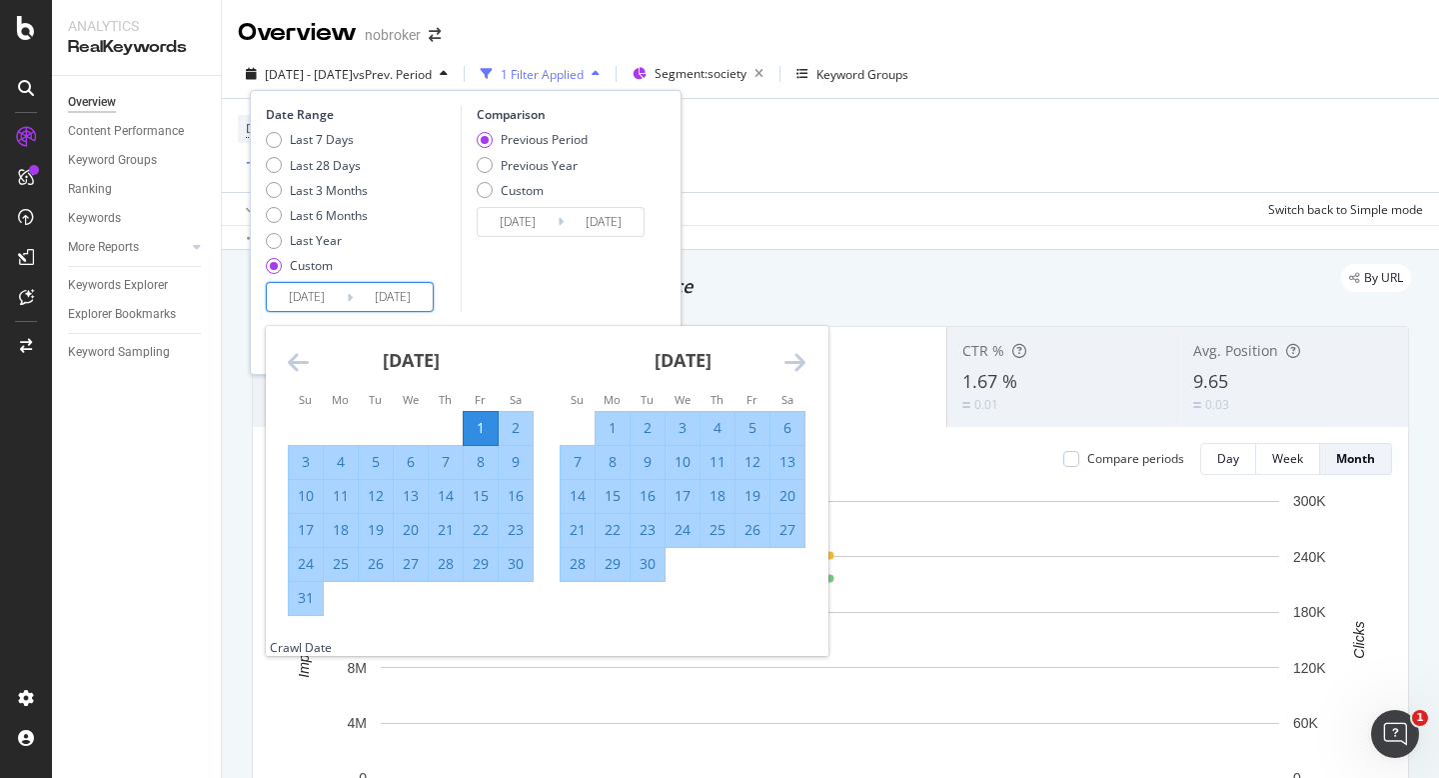
click at [795, 362] on icon "Move forward to switch to the next month." at bounding box center [795, 362] width 21 height 24
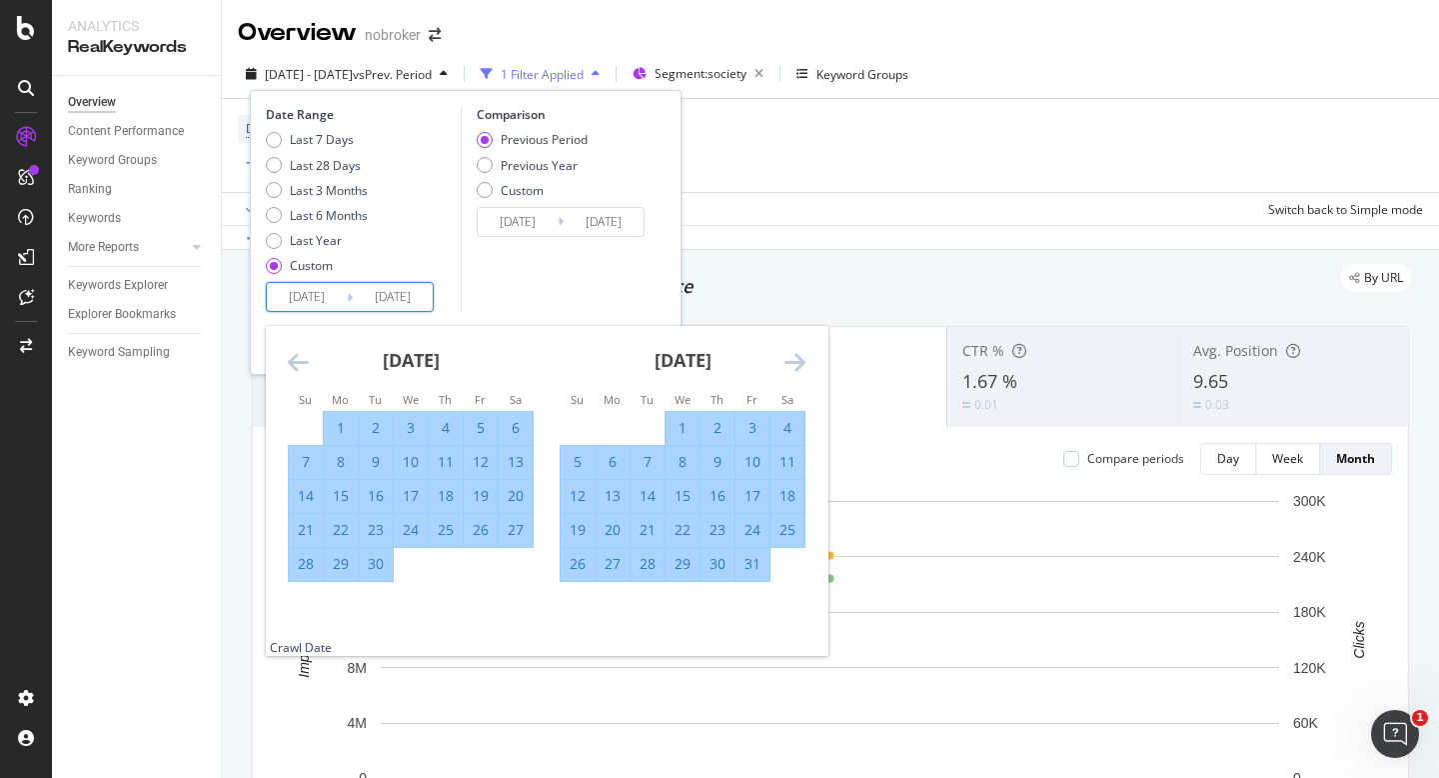
click at [795, 362] on icon "Move forward to switch to the next month." at bounding box center [795, 362] width 21 height 24
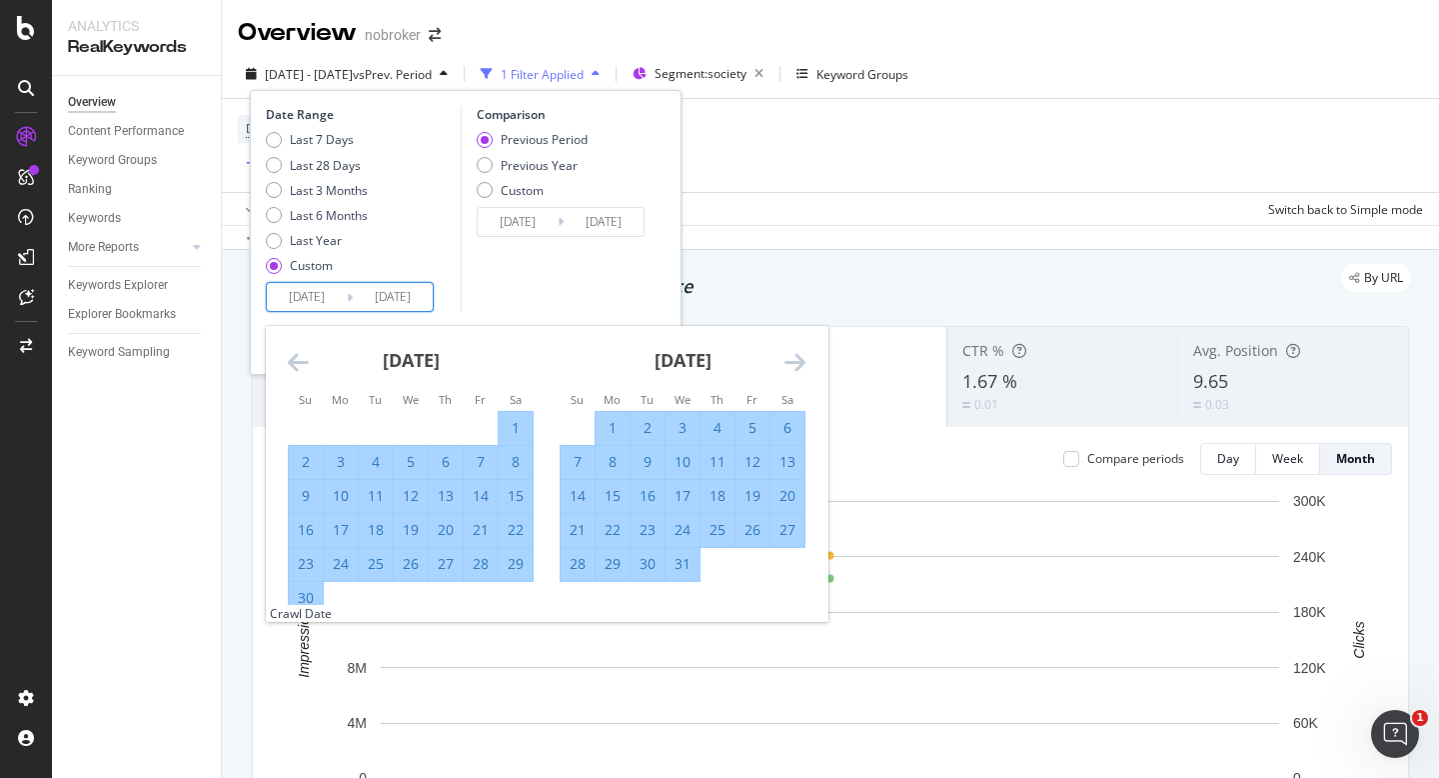
click at [795, 362] on icon "Move forward to switch to the next month." at bounding box center [795, 362] width 21 height 24
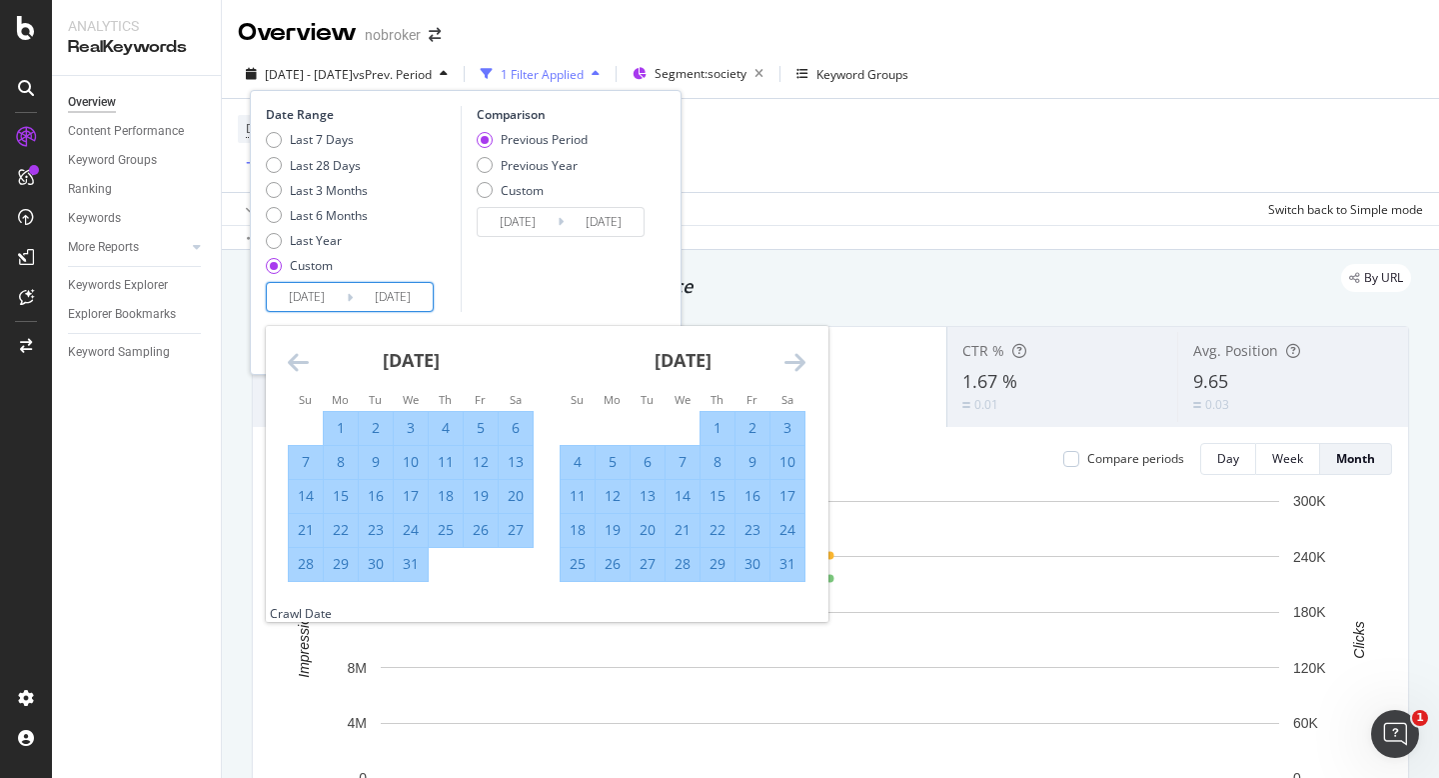
click at [795, 362] on icon "Move forward to switch to the next month." at bounding box center [795, 362] width 21 height 24
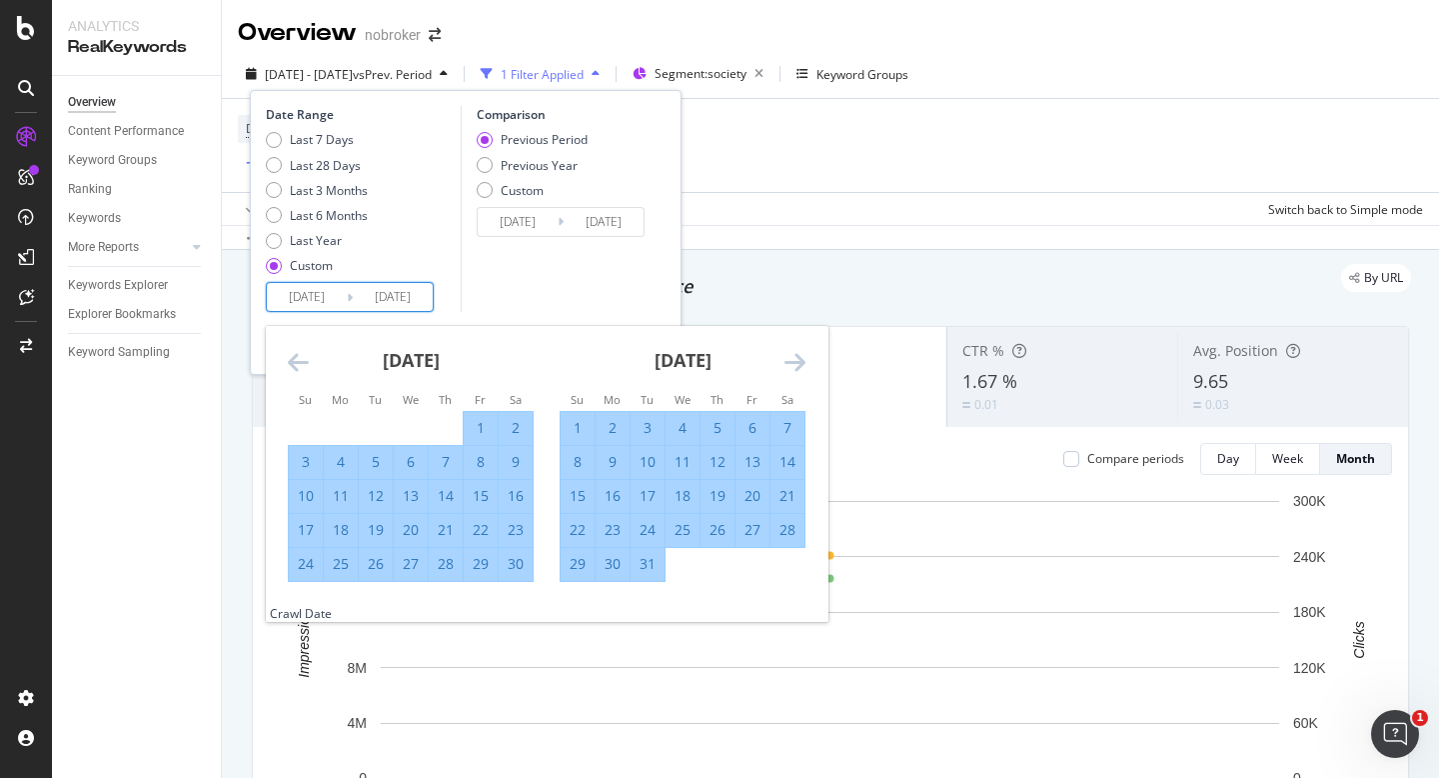
click at [795, 362] on icon "Move forward to switch to the next month." at bounding box center [795, 362] width 21 height 24
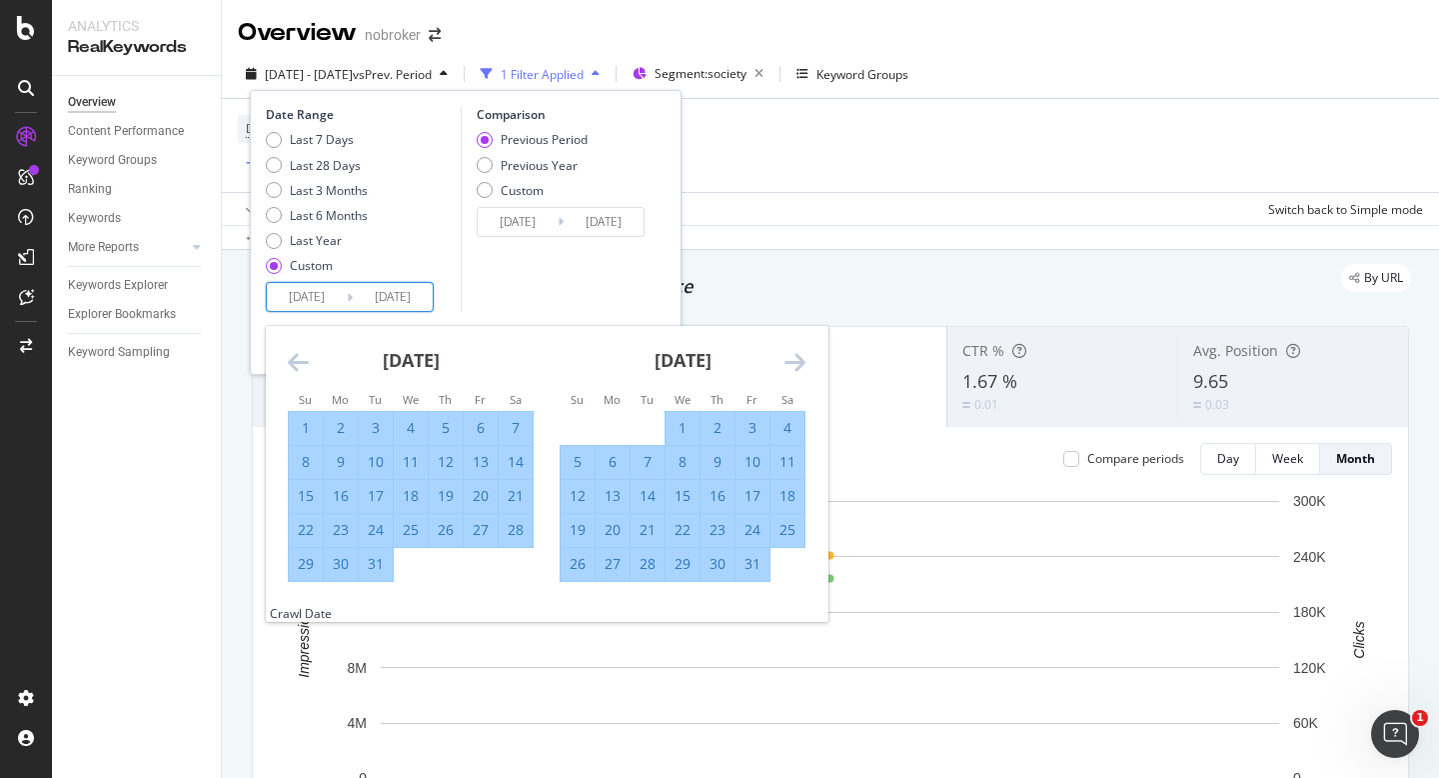
click at [795, 362] on icon "Move forward to switch to the next month." at bounding box center [795, 362] width 21 height 24
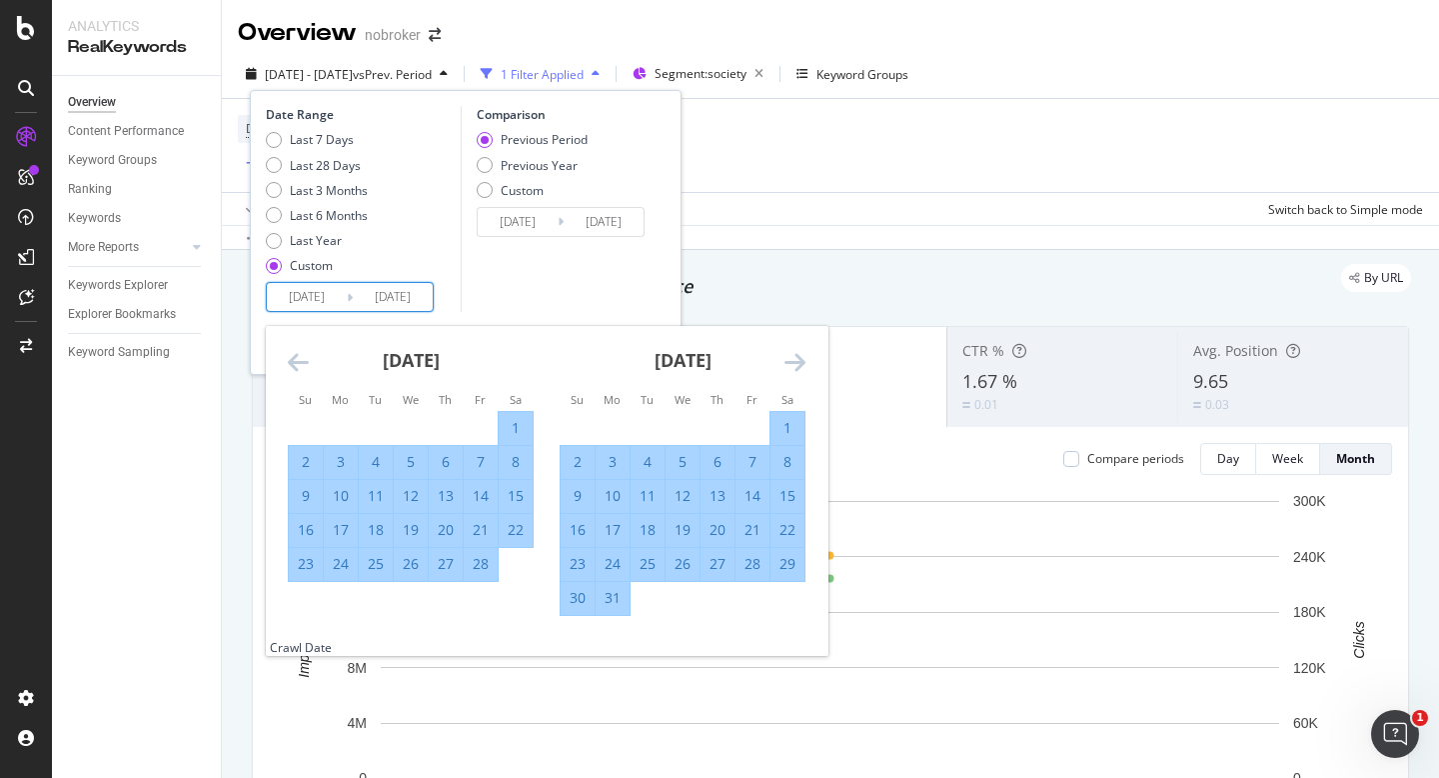
click at [795, 362] on icon "Move forward to switch to the next month." at bounding box center [795, 362] width 21 height 24
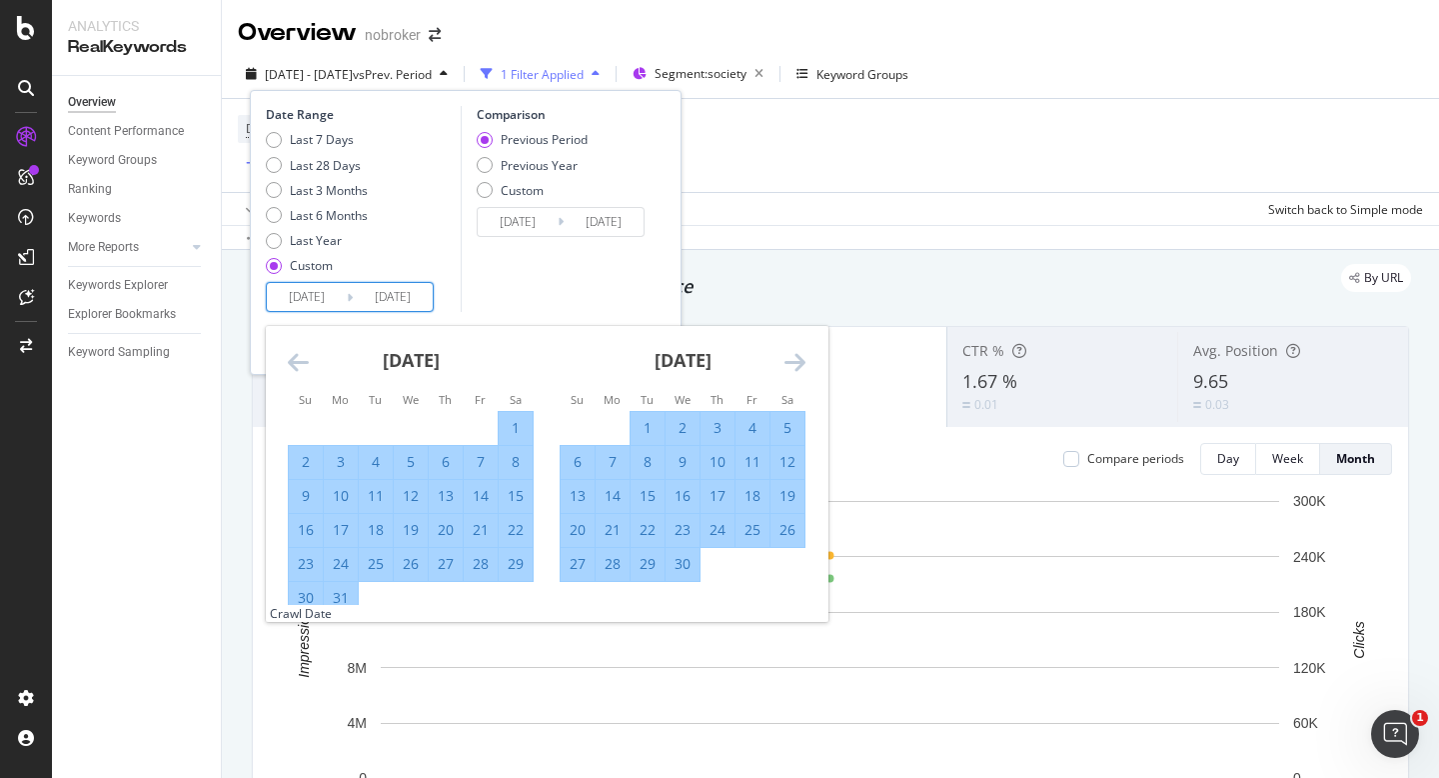
click at [795, 362] on icon "Move forward to switch to the next month." at bounding box center [795, 362] width 21 height 24
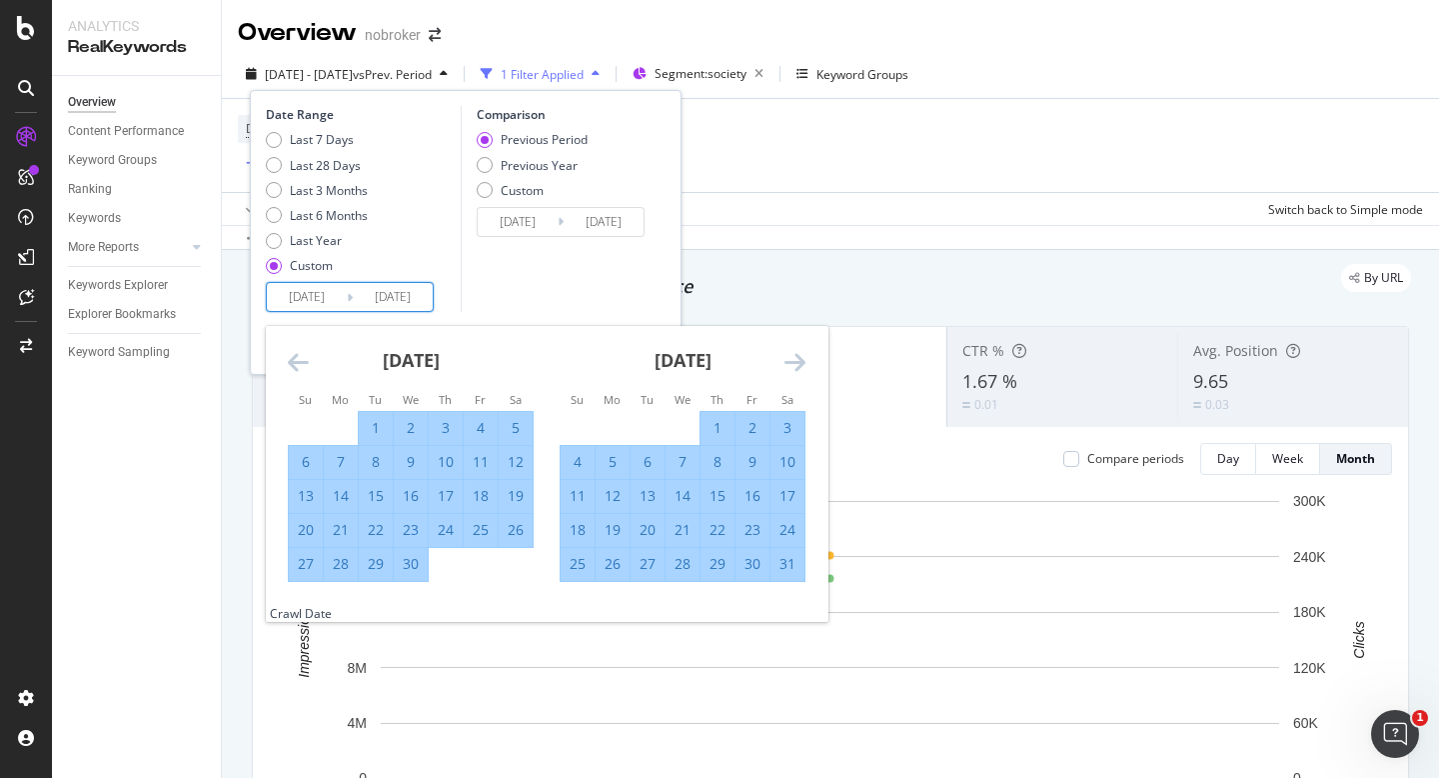
click at [795, 362] on icon "Move forward to switch to the next month." at bounding box center [795, 362] width 21 height 24
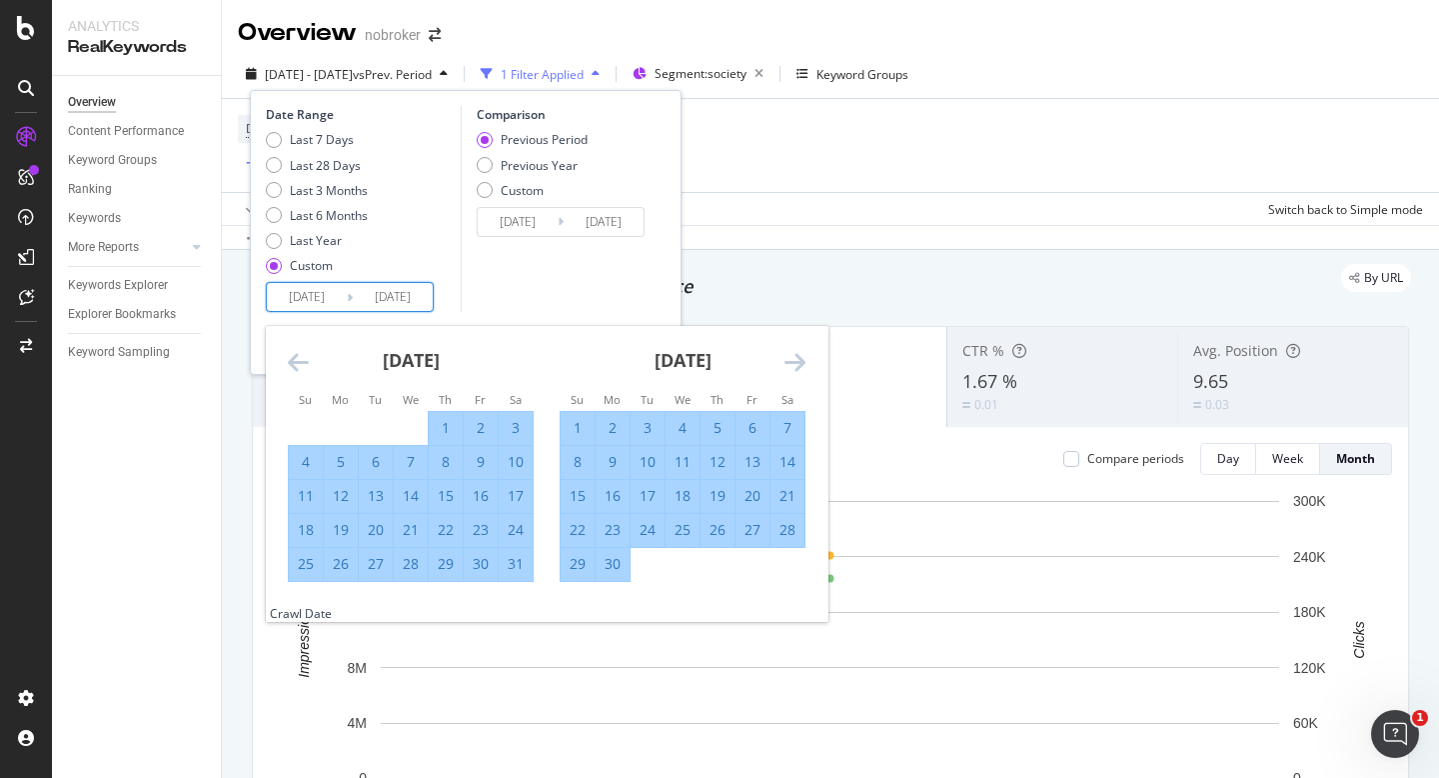
click at [795, 362] on icon "Move forward to switch to the next month." at bounding box center [795, 362] width 21 height 24
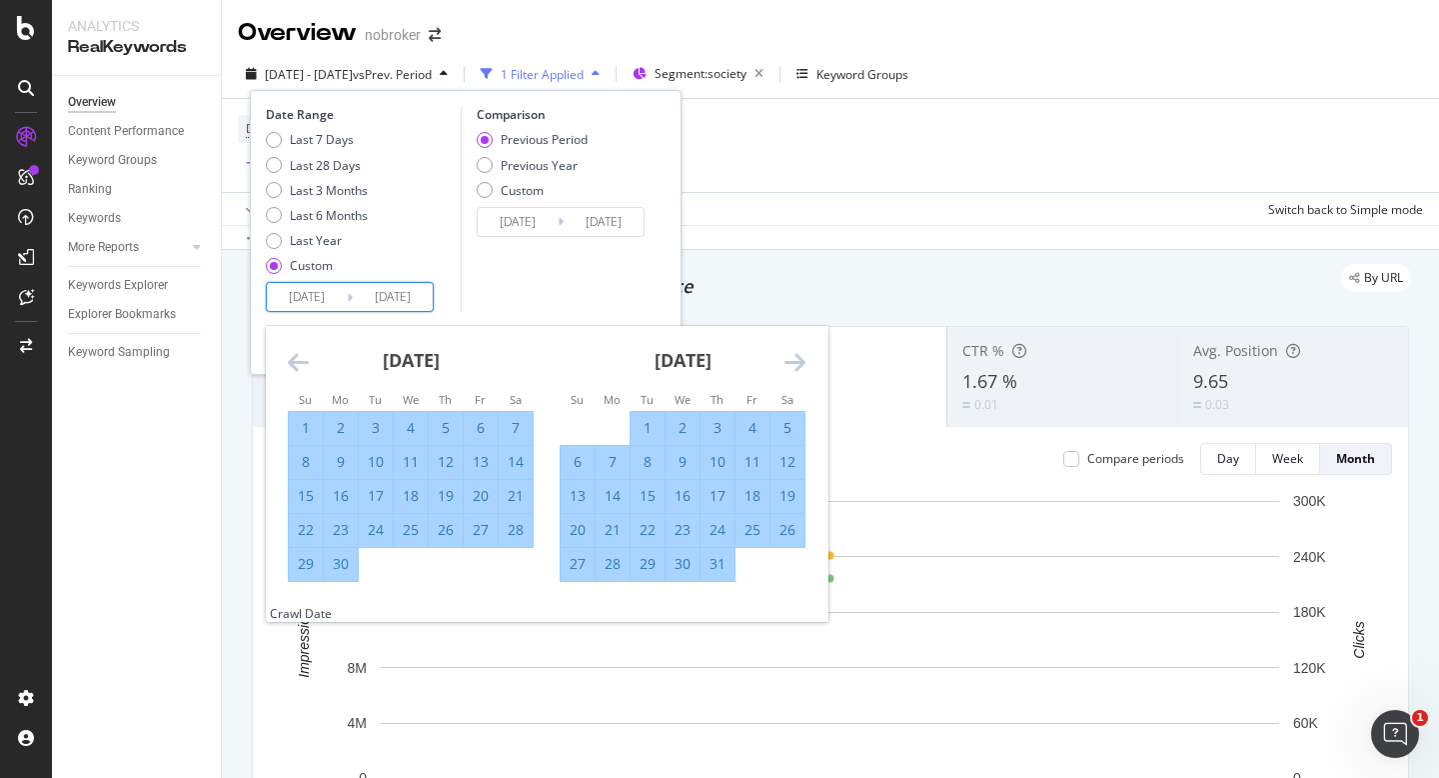
click at [795, 362] on icon "Move forward to switch to the next month." at bounding box center [795, 362] width 21 height 24
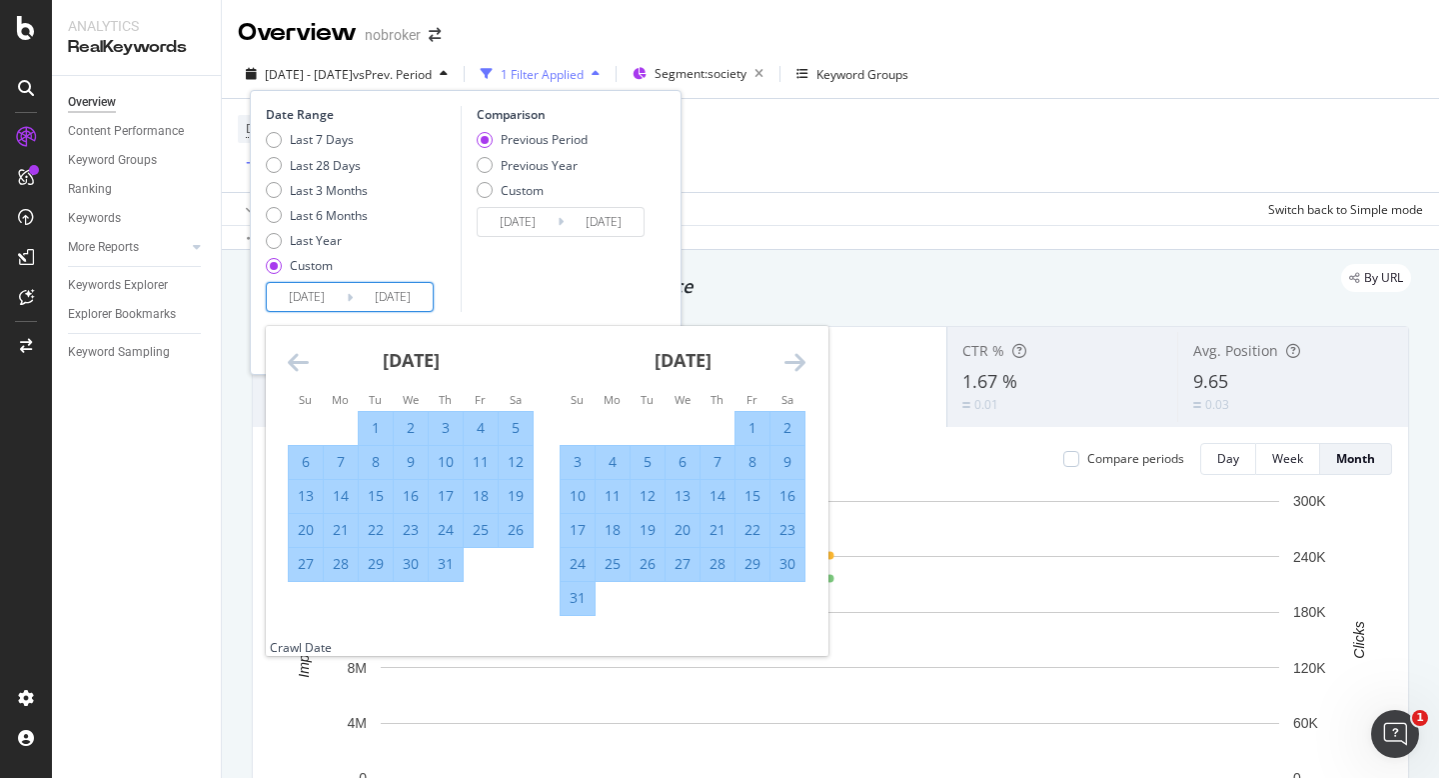
click at [795, 362] on icon "Move forward to switch to the next month." at bounding box center [795, 362] width 21 height 24
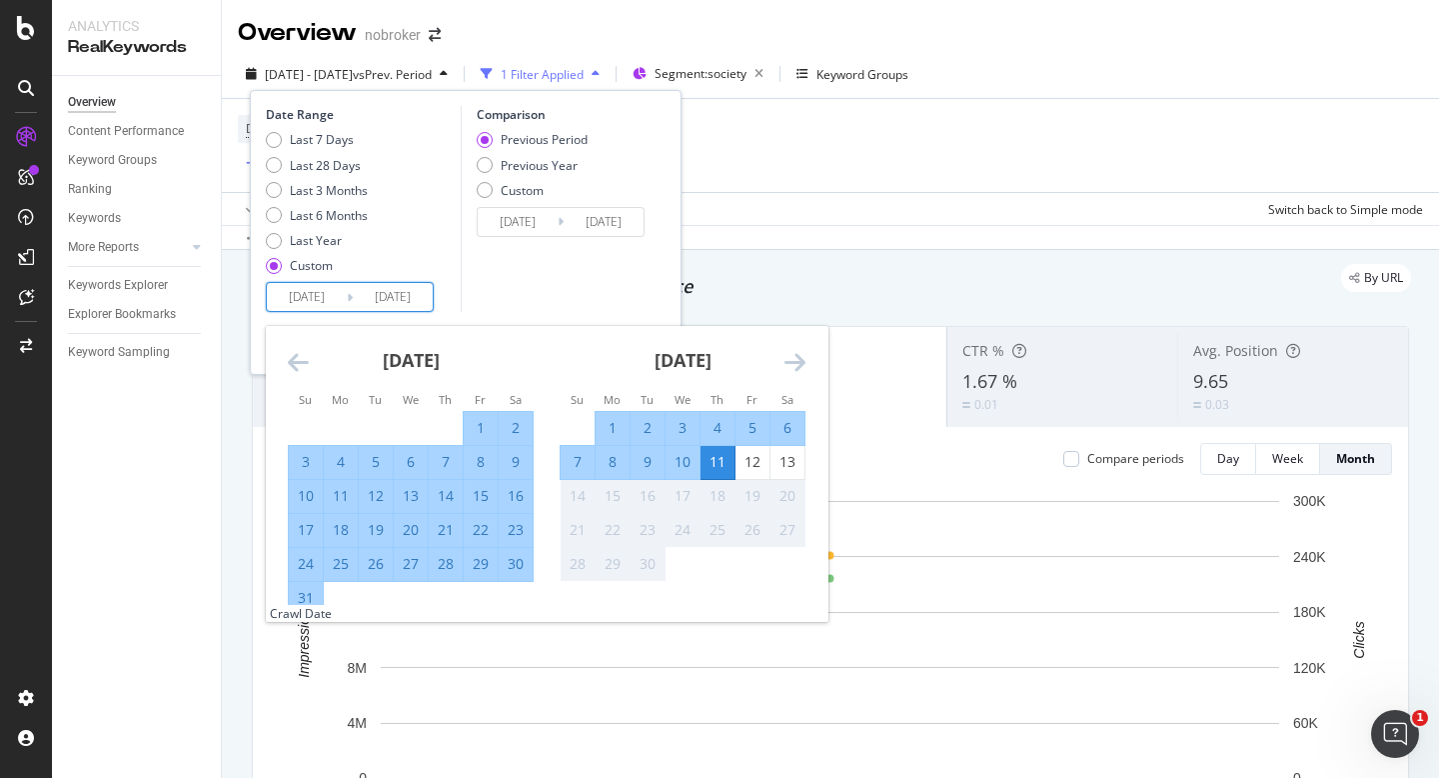
click at [304, 594] on div "31" at bounding box center [306, 598] width 34 height 20
type input "[DATE]"
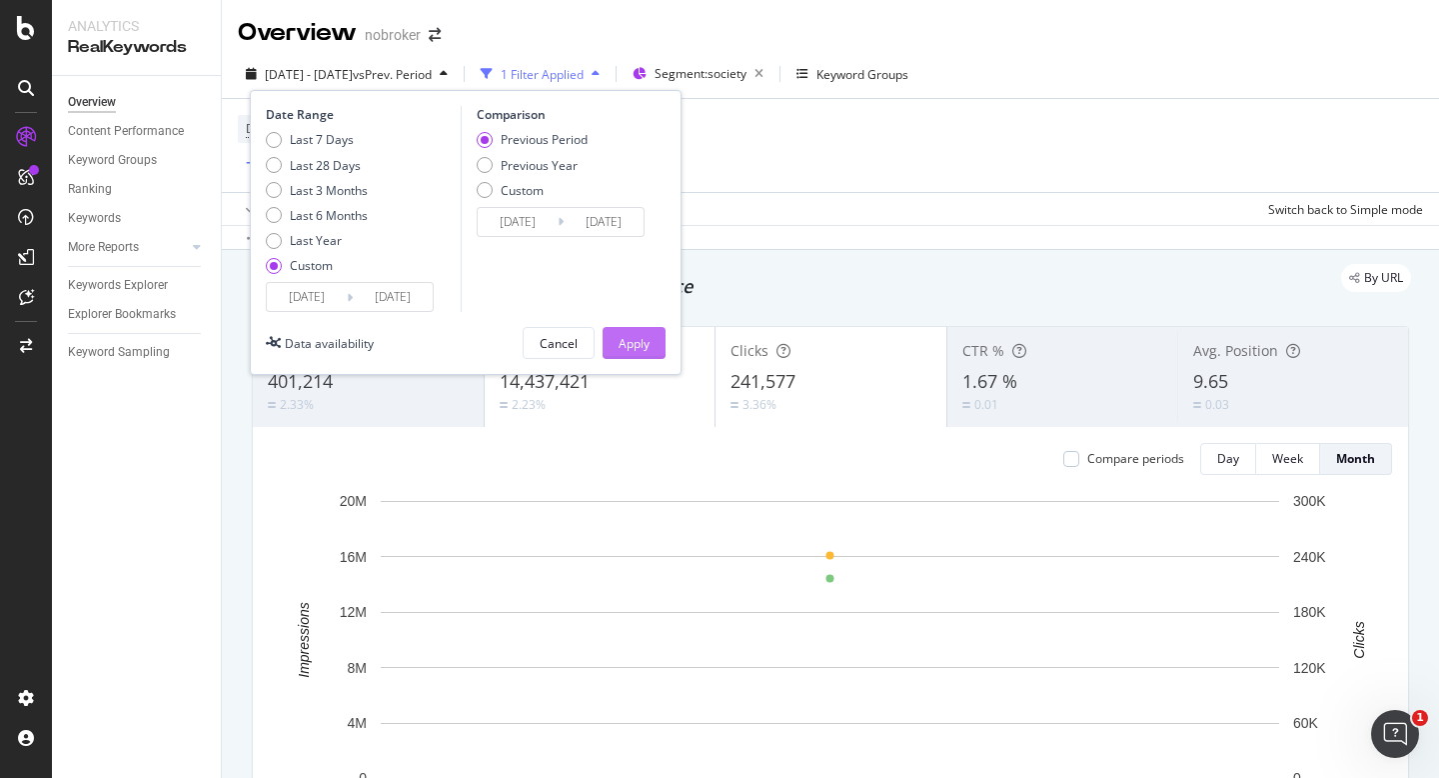
click at [633, 349] on div "Apply" at bounding box center [634, 343] width 31 height 17
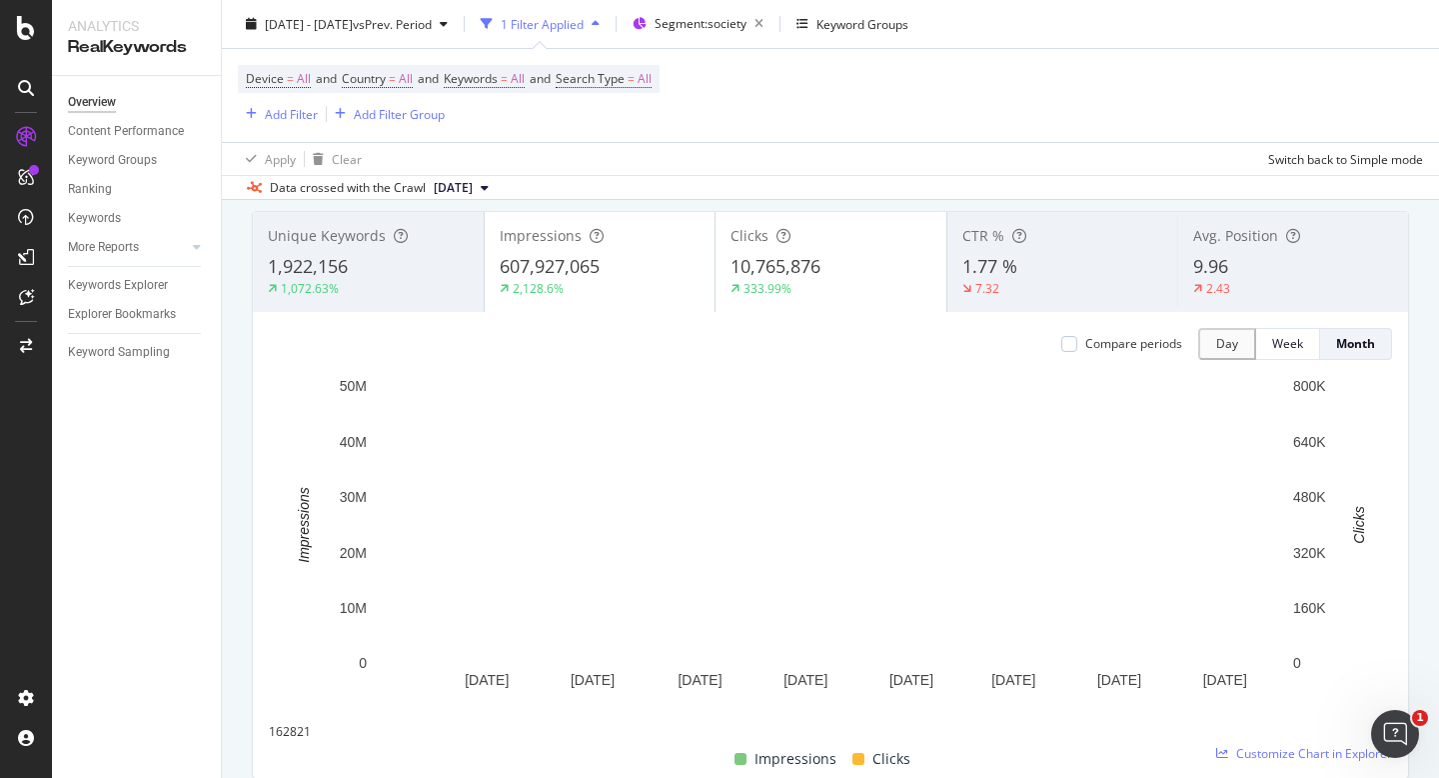
scroll to position [114, 0]
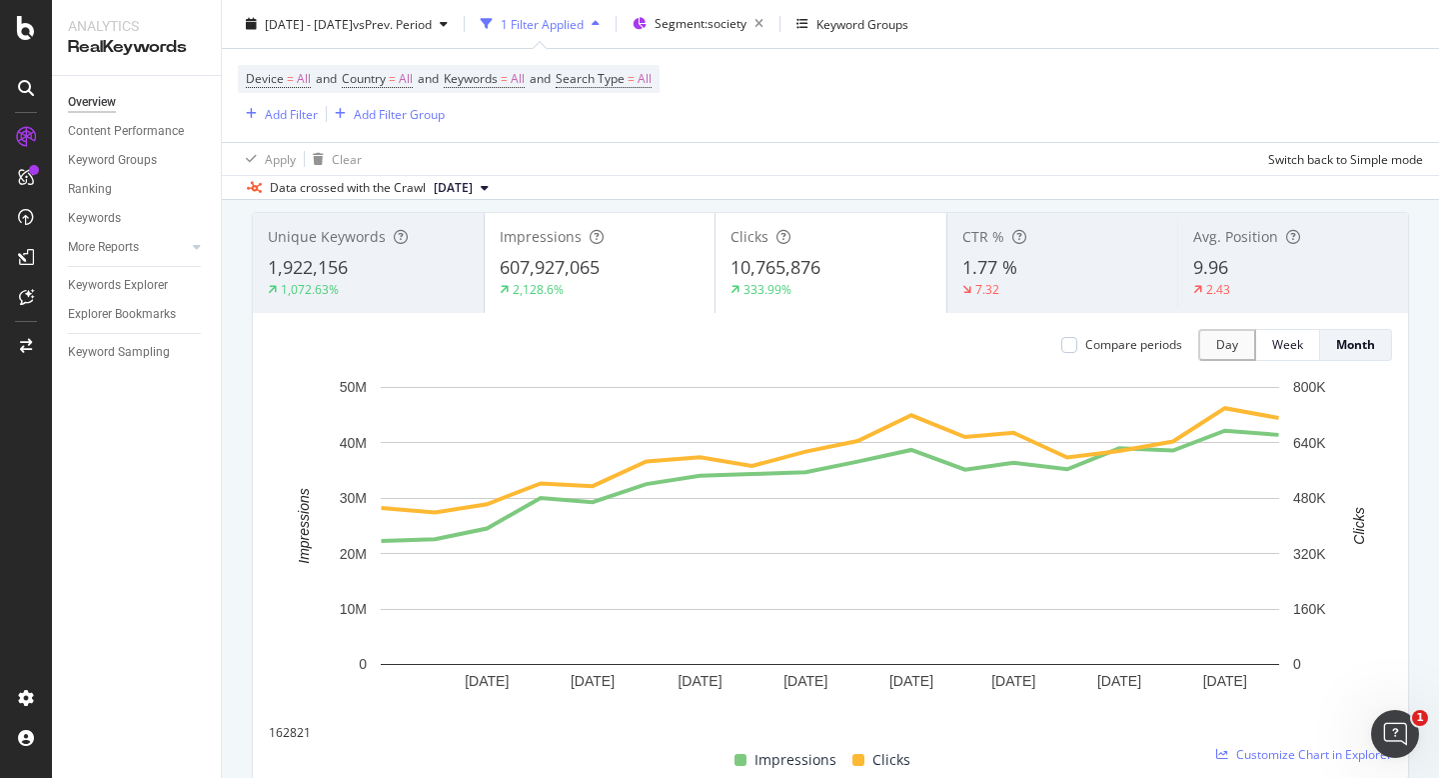
click at [256, 571] on div "Compare periods Day Week Month [DATE] [DATE] [DATE] [DATE] [DATE] [DATE] [DATE]…" at bounding box center [830, 546] width 1155 height 466
click at [780, 290] on div "333.99%" at bounding box center [768, 289] width 48 height 17
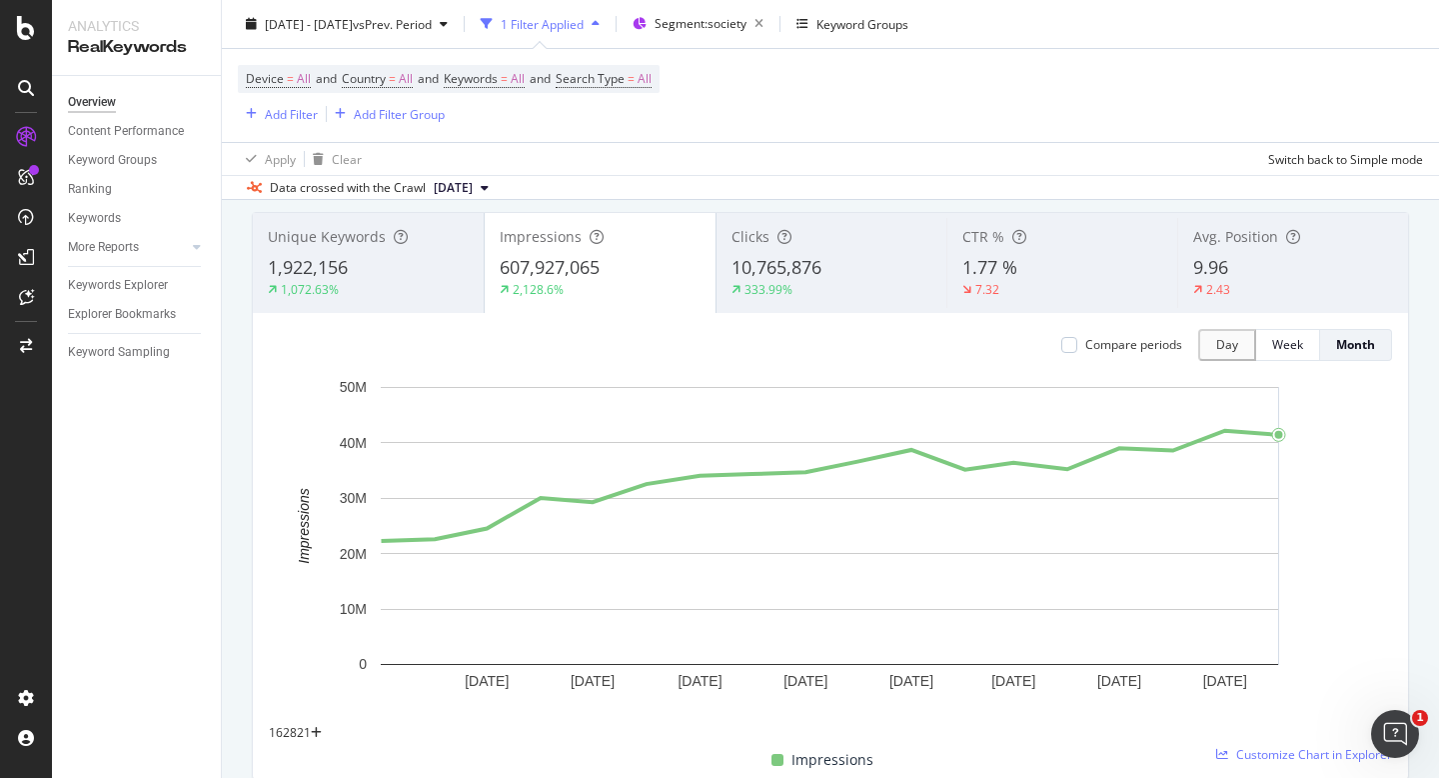
click at [811, 286] on div "333.99%" at bounding box center [832, 290] width 201 height 18
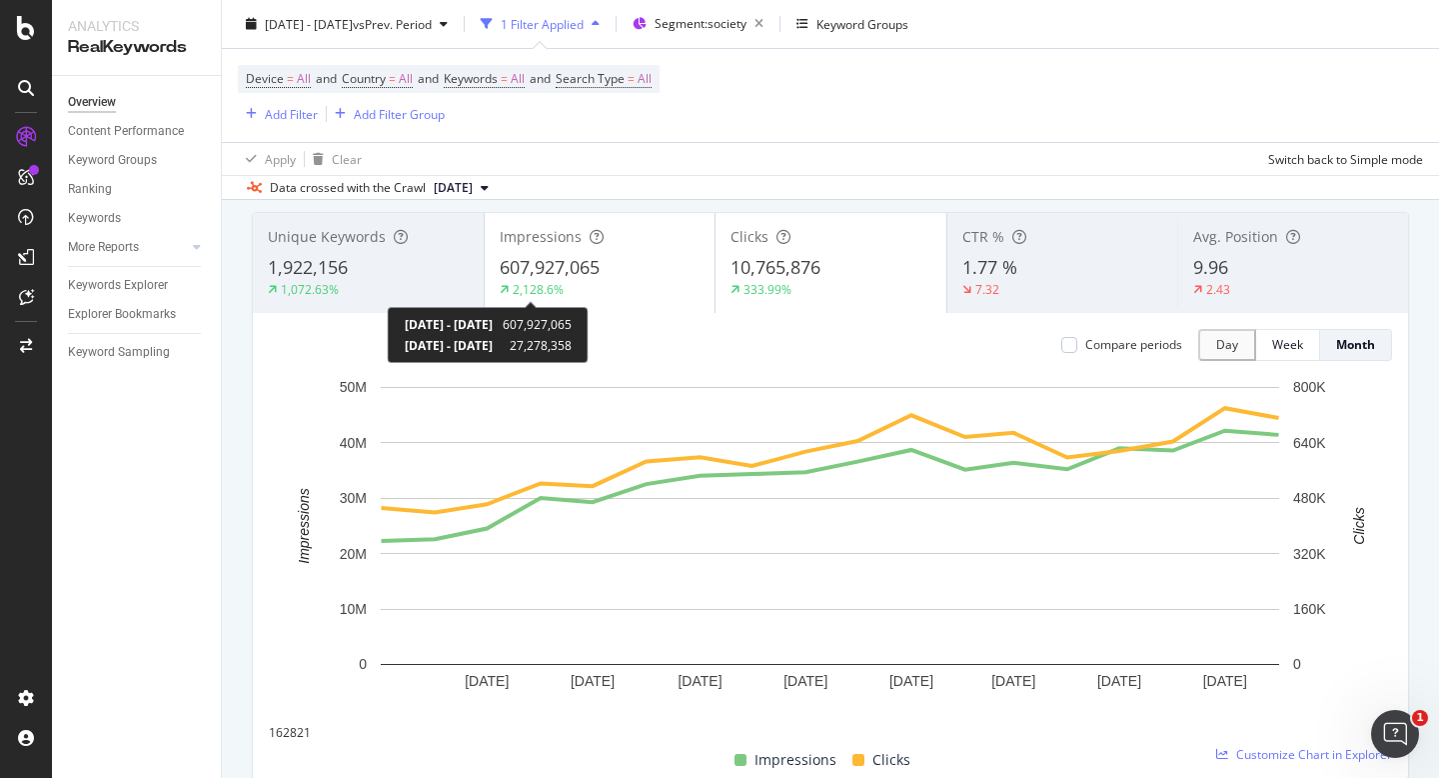
click at [559, 285] on div "2,128.6%" at bounding box center [538, 289] width 51 height 17
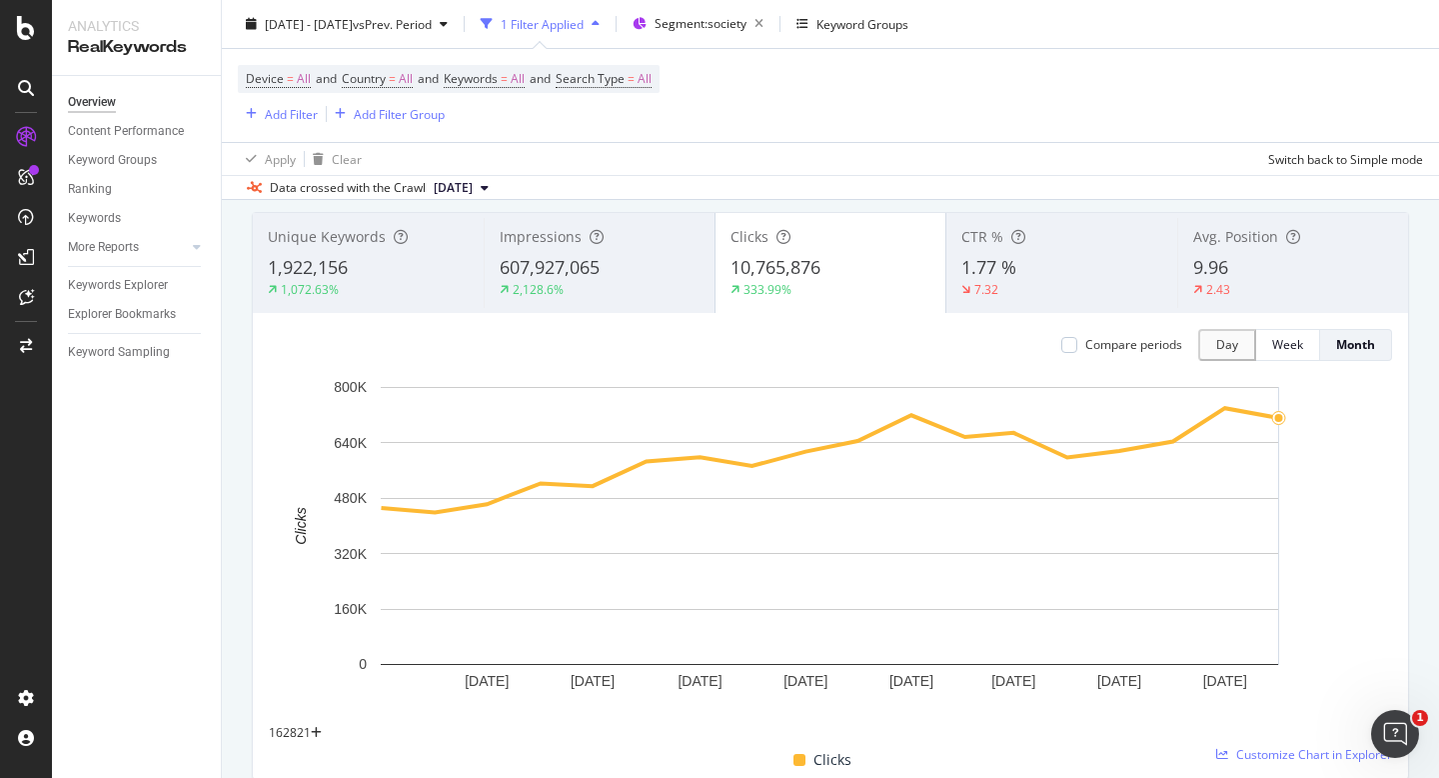
click at [358, 274] on div "1,922,156" at bounding box center [368, 268] width 201 height 26
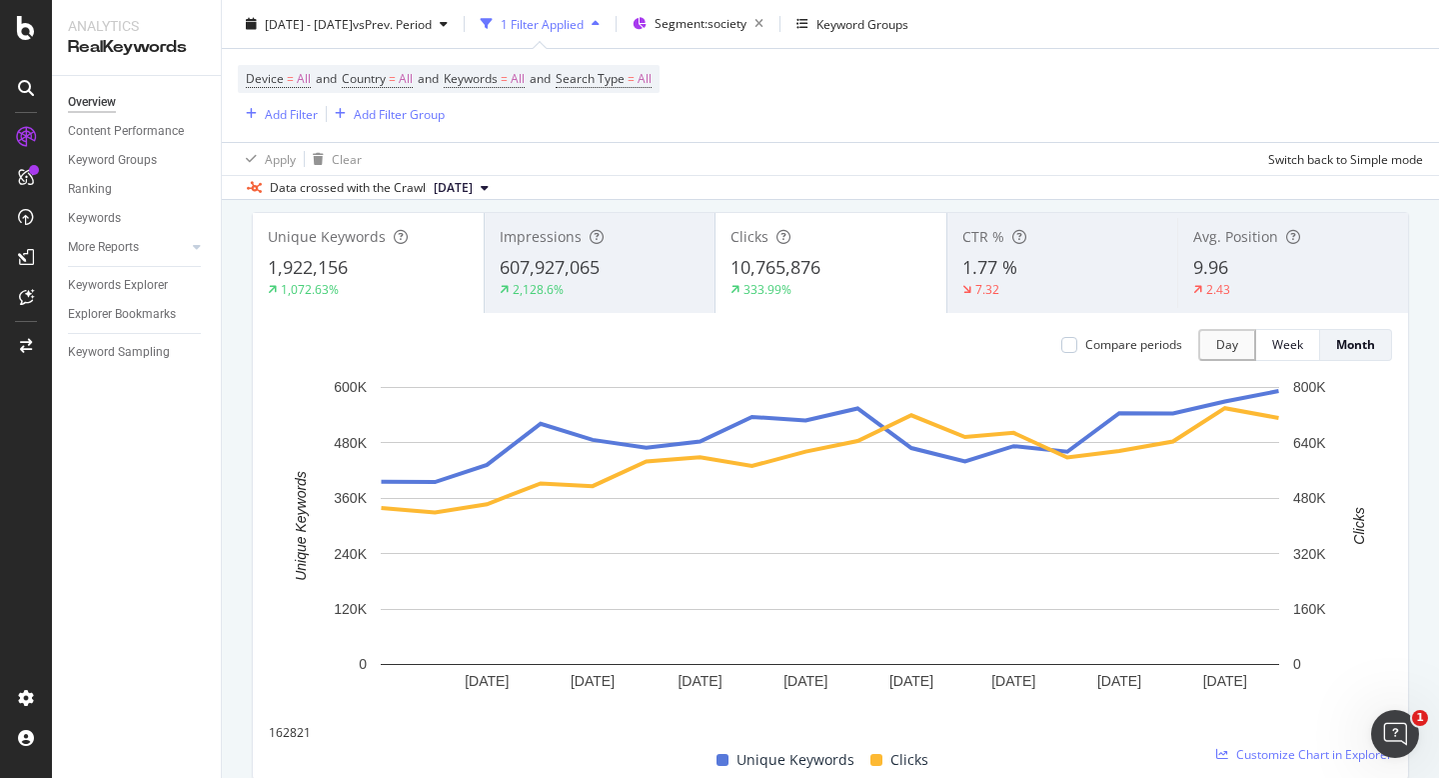
click at [828, 295] on div "333.99%" at bounding box center [831, 290] width 201 height 18
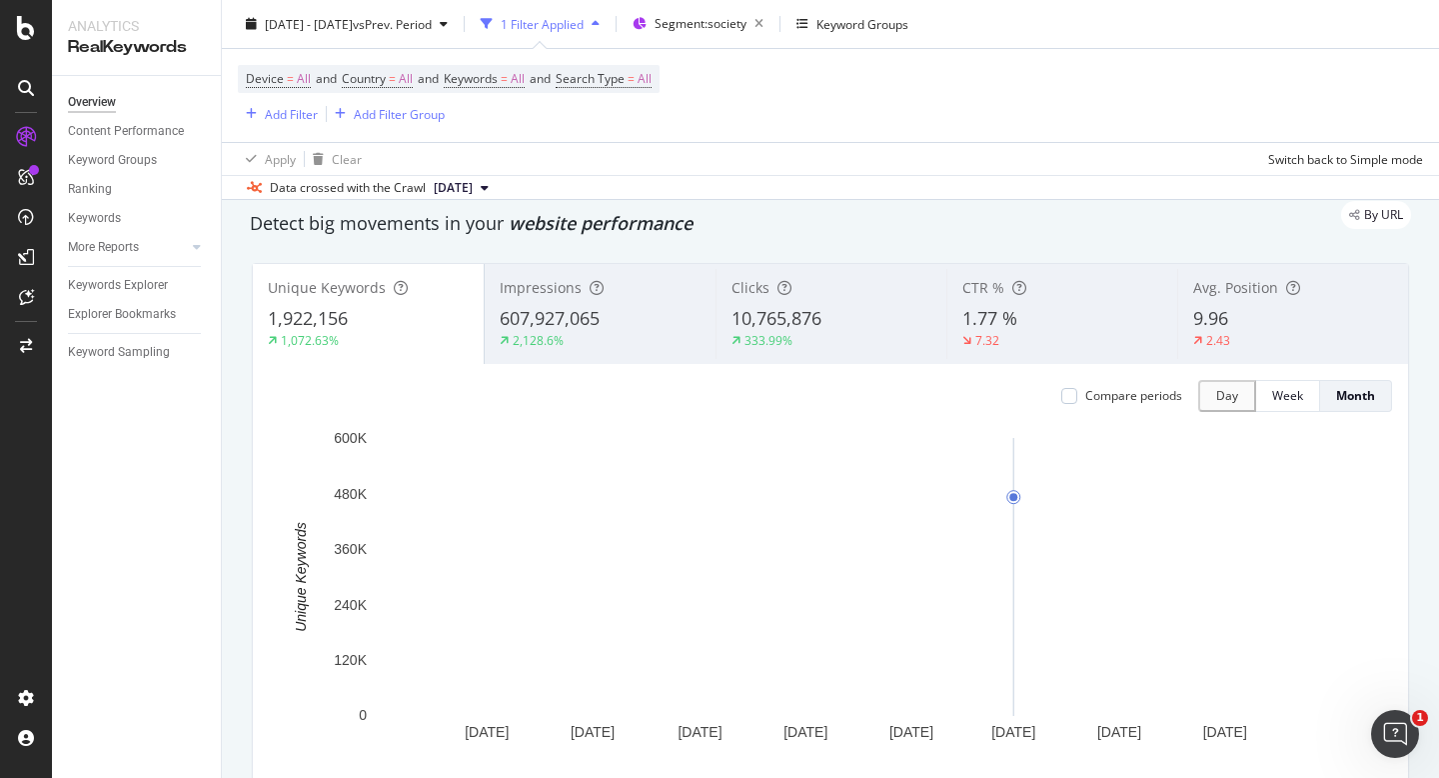
scroll to position [50, 0]
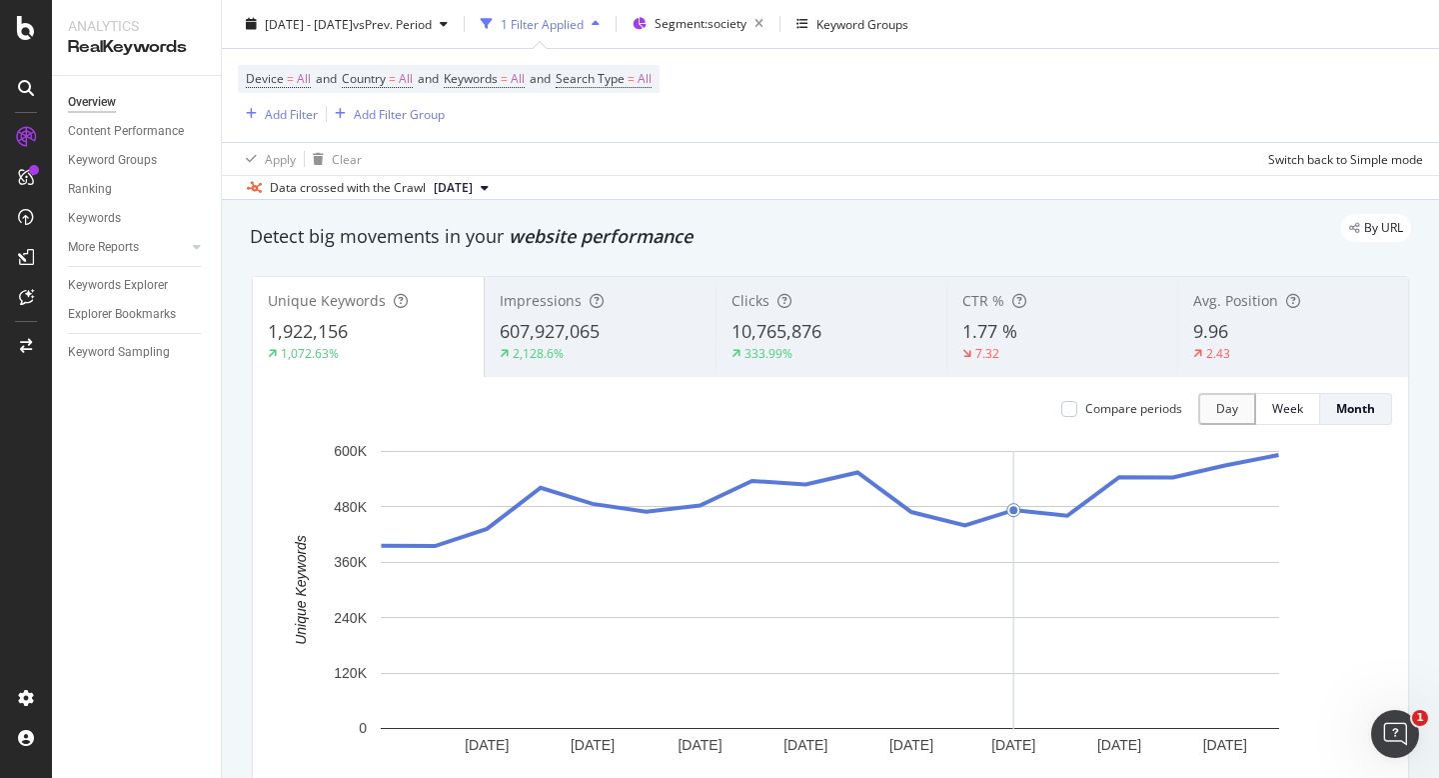
click at [982, 330] on span "1.77 %" at bounding box center [989, 331] width 55 height 24
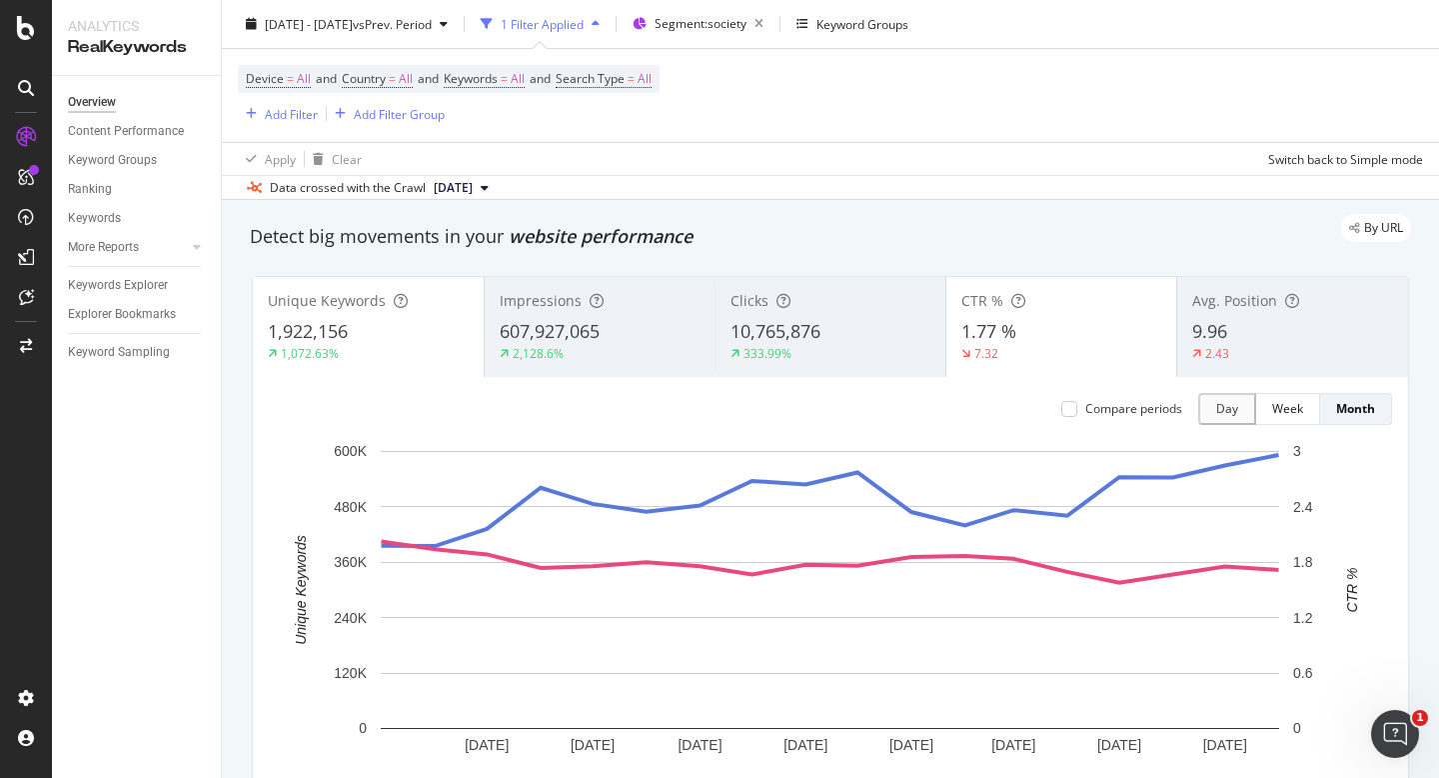
click at [372, 338] on div "1,922,156" at bounding box center [368, 332] width 201 height 26
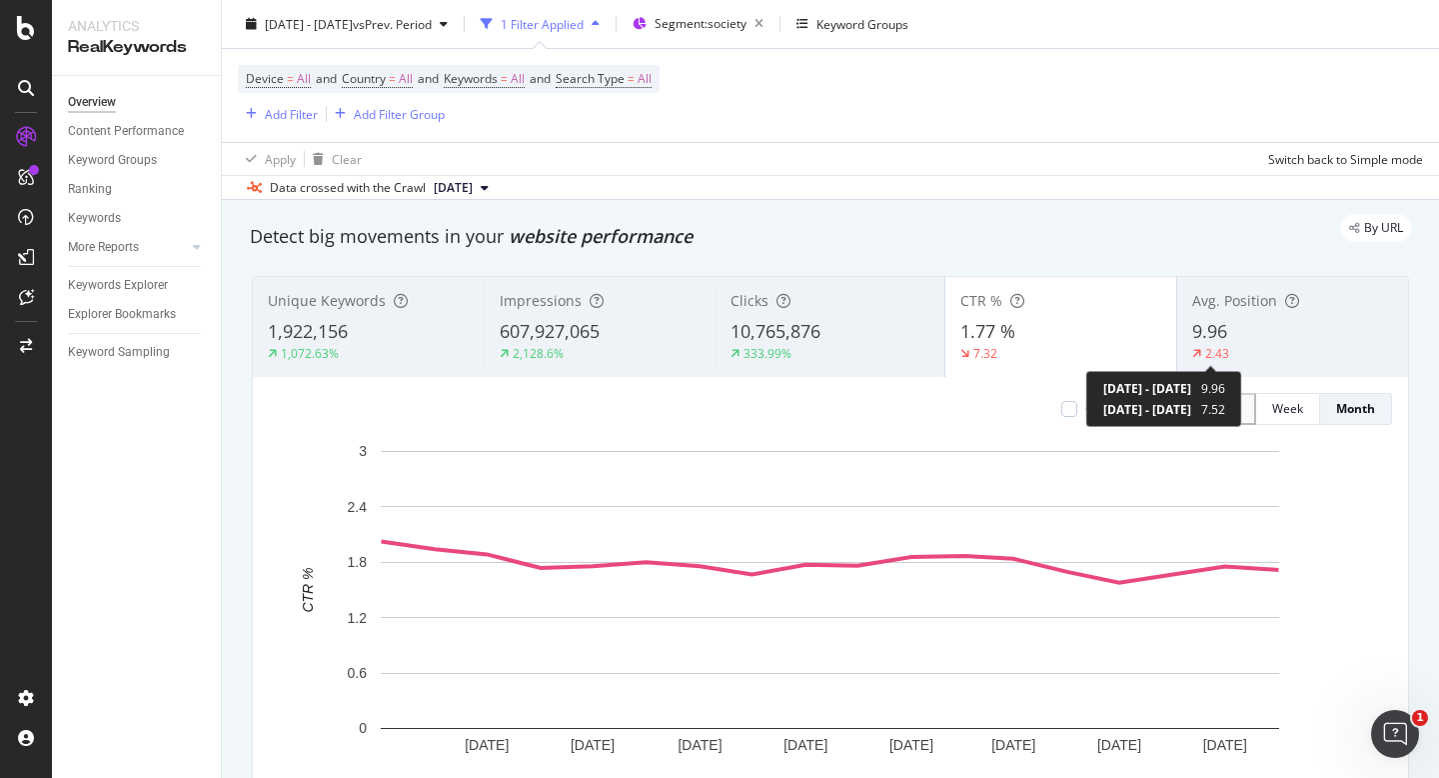
click at [1201, 357] on div "2.43" at bounding box center [1210, 353] width 37 height 17
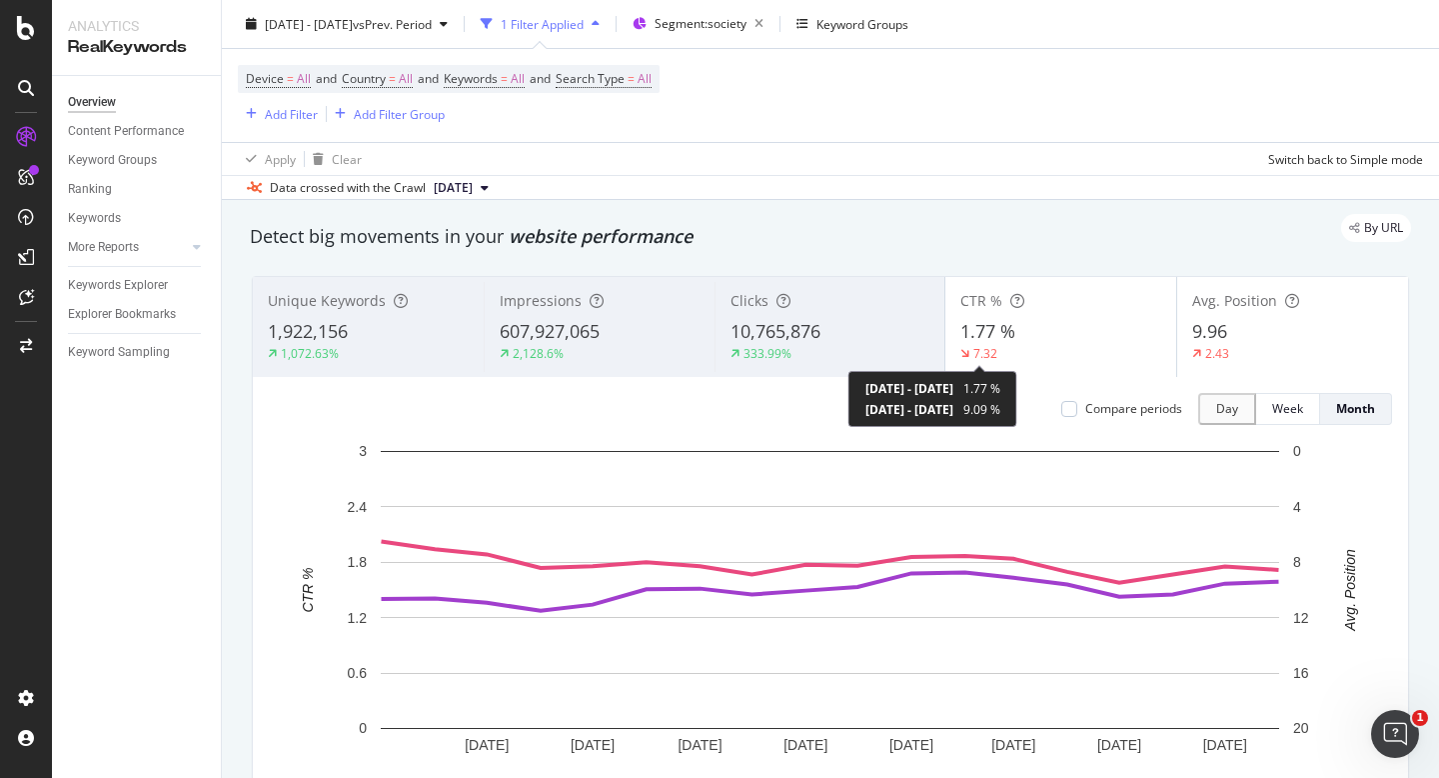
click at [986, 361] on div "7.32" at bounding box center [985, 353] width 24 height 17
